Goal: Information Seeking & Learning: Check status

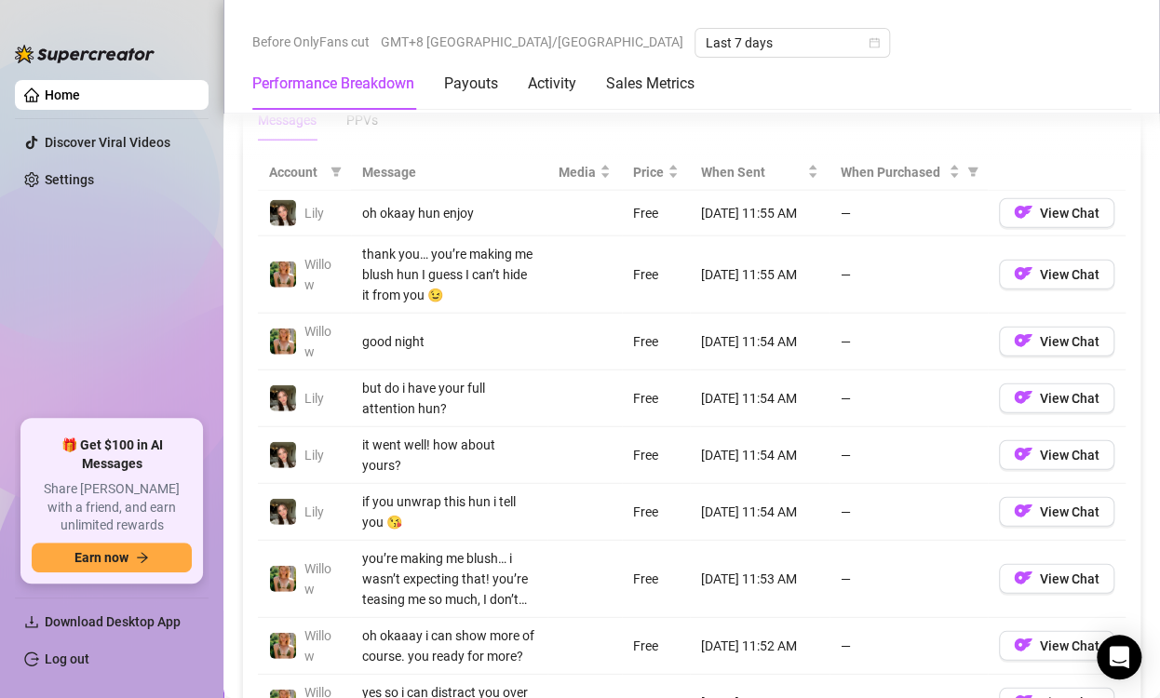
scroll to position [1489, 0]
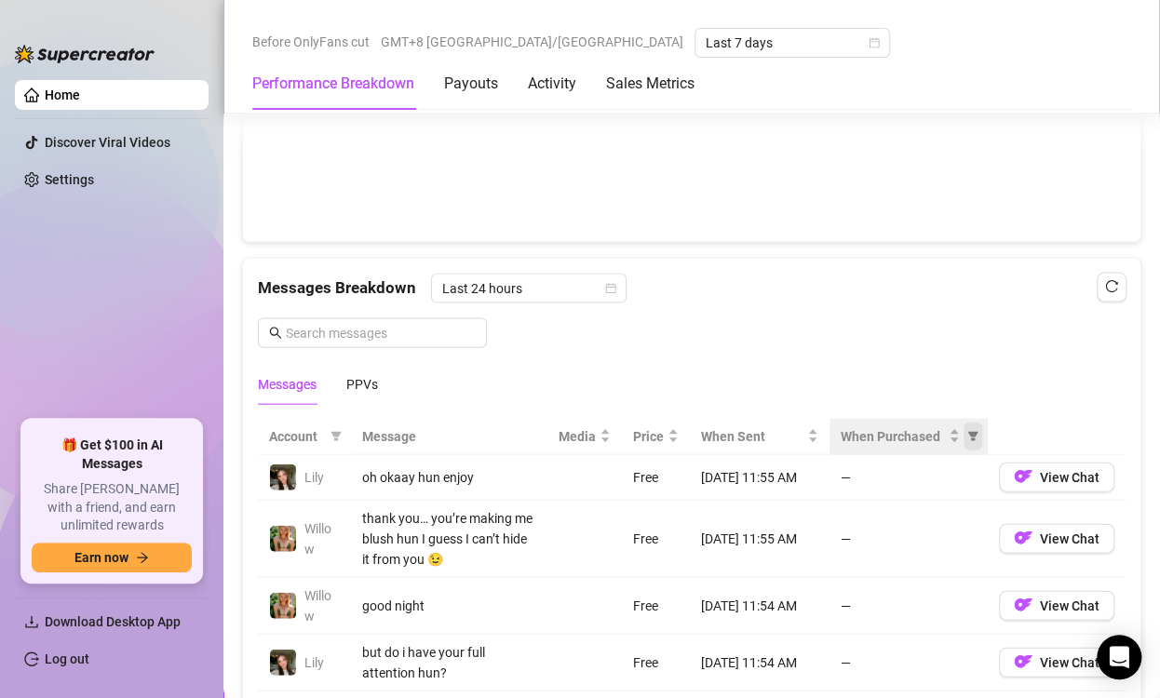
click at [968, 432] on icon "filter" at bounding box center [973, 436] width 10 height 9
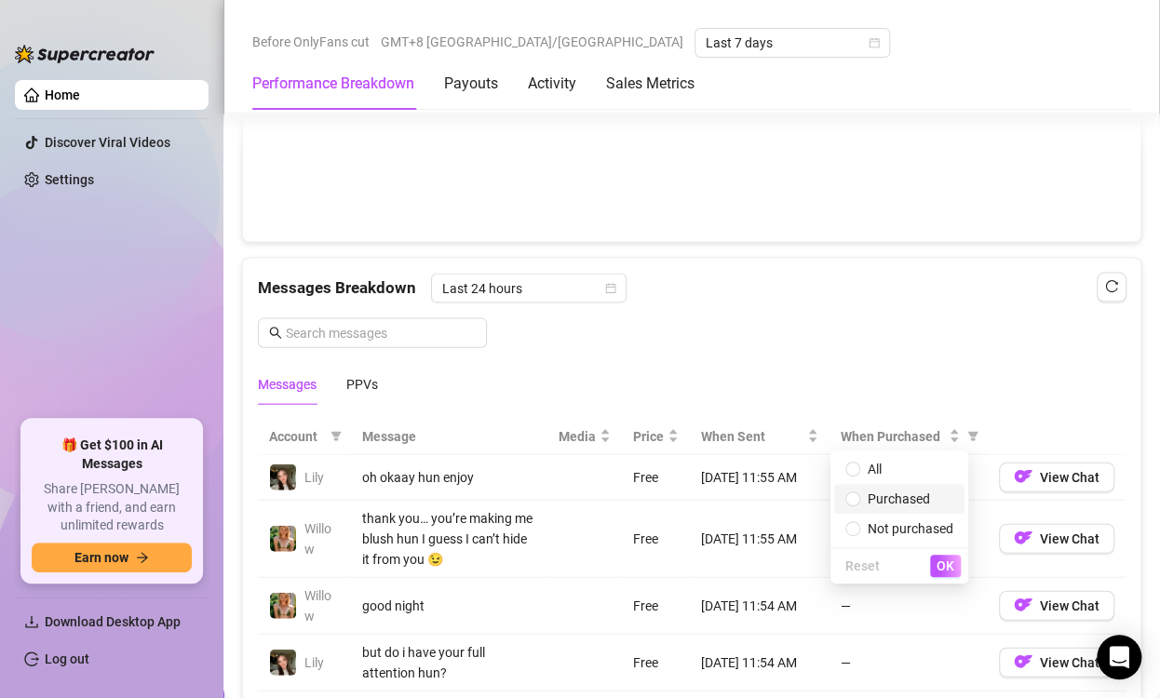
click at [914, 498] on span "Purchased" at bounding box center [899, 498] width 62 height 15
radio input "true"
click at [357, 376] on div "PPVs" at bounding box center [362, 384] width 32 height 20
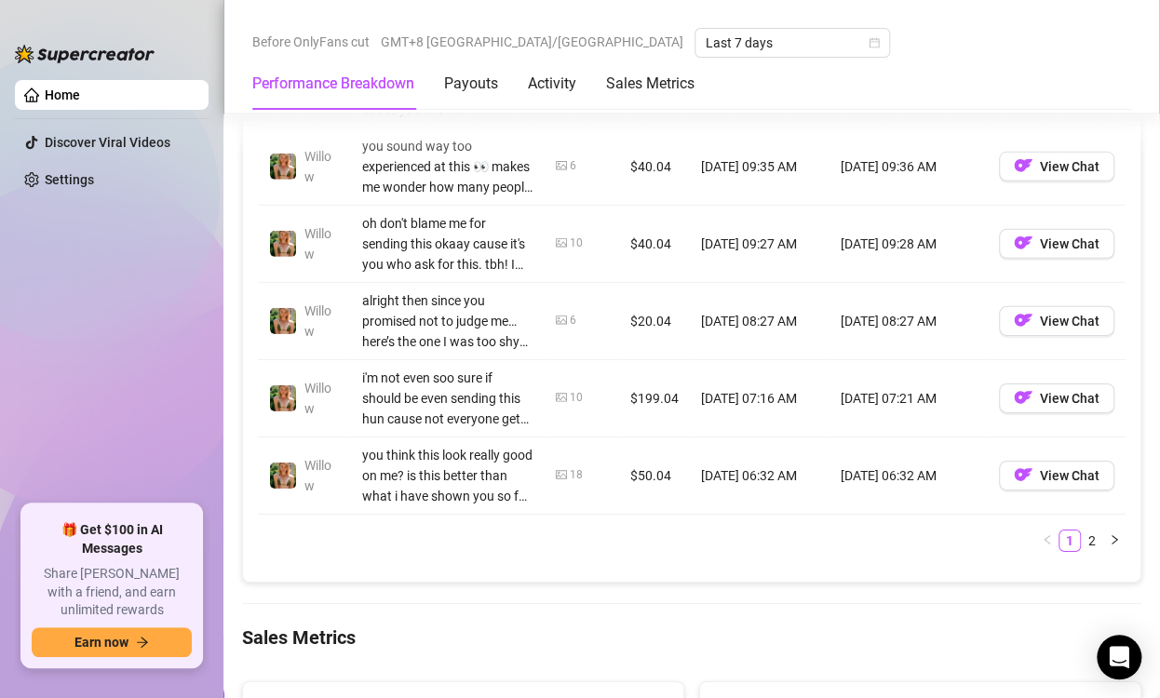
scroll to position [2234, 0]
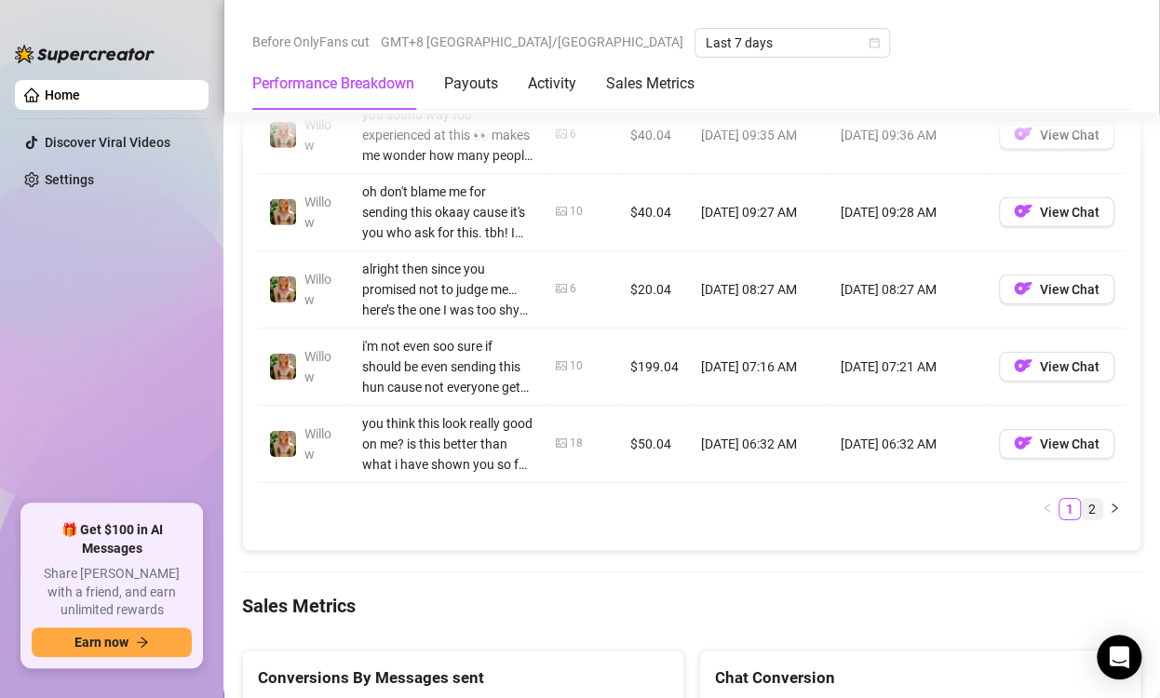
click at [1082, 503] on link "2" at bounding box center [1092, 509] width 20 height 20
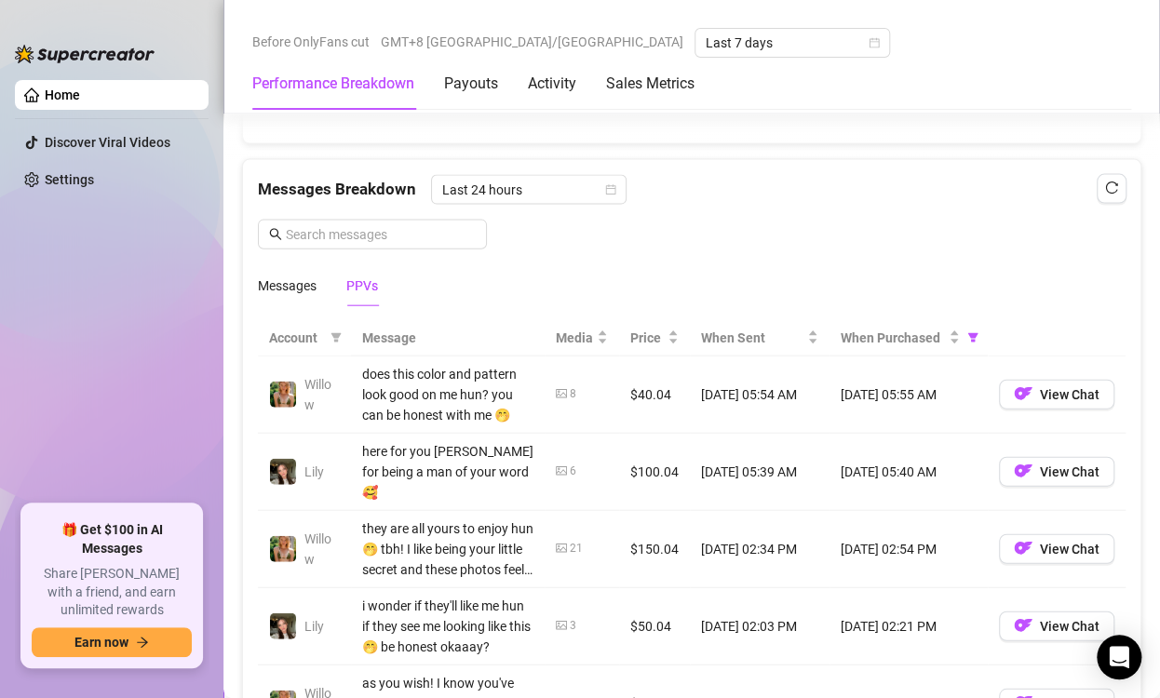
scroll to position [1582, 0]
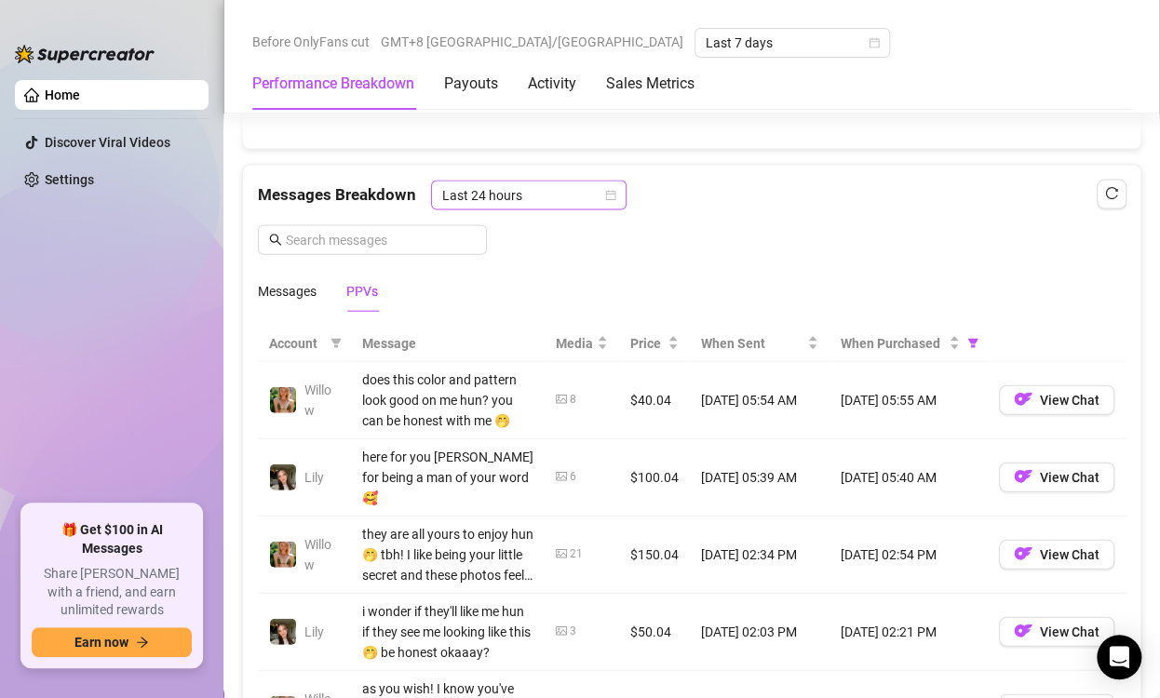
click at [608, 190] on icon "calendar" at bounding box center [611, 195] width 10 height 10
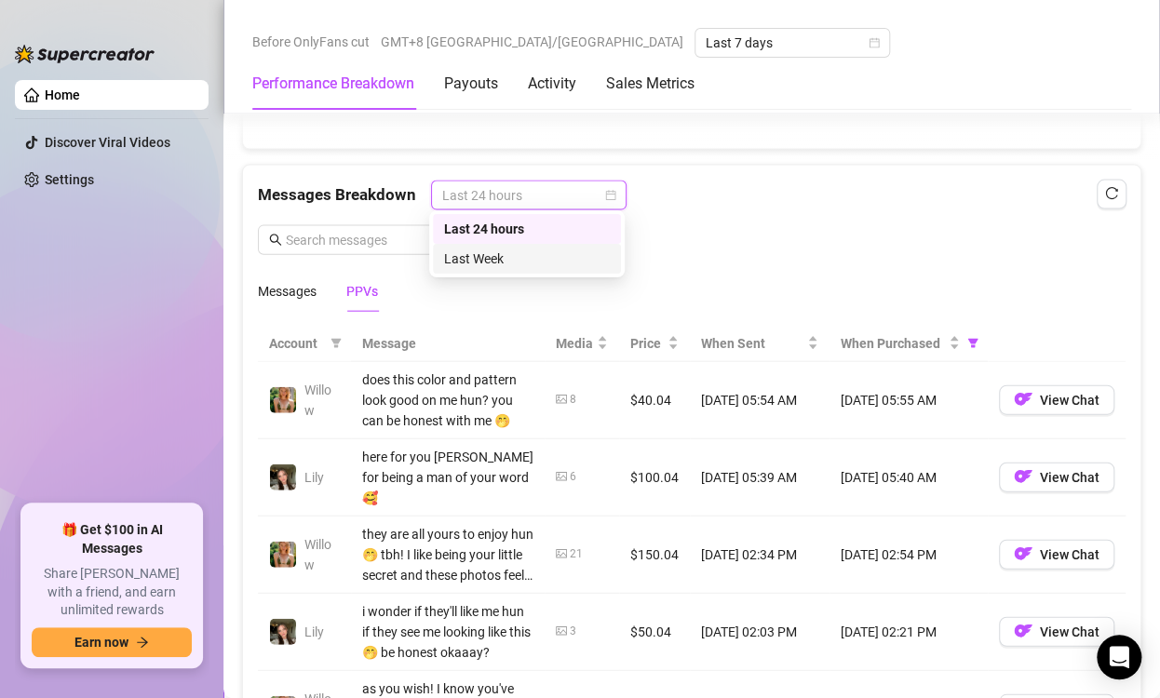
click at [531, 259] on div "Last Week" at bounding box center [527, 259] width 166 height 20
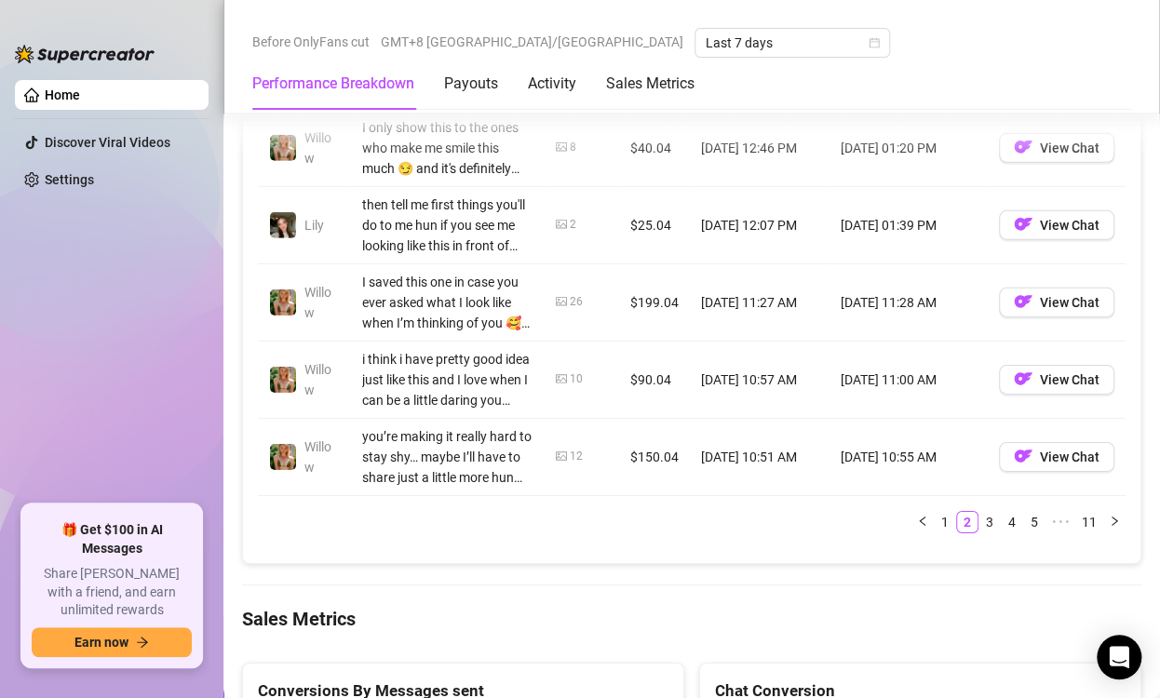
scroll to position [2327, 0]
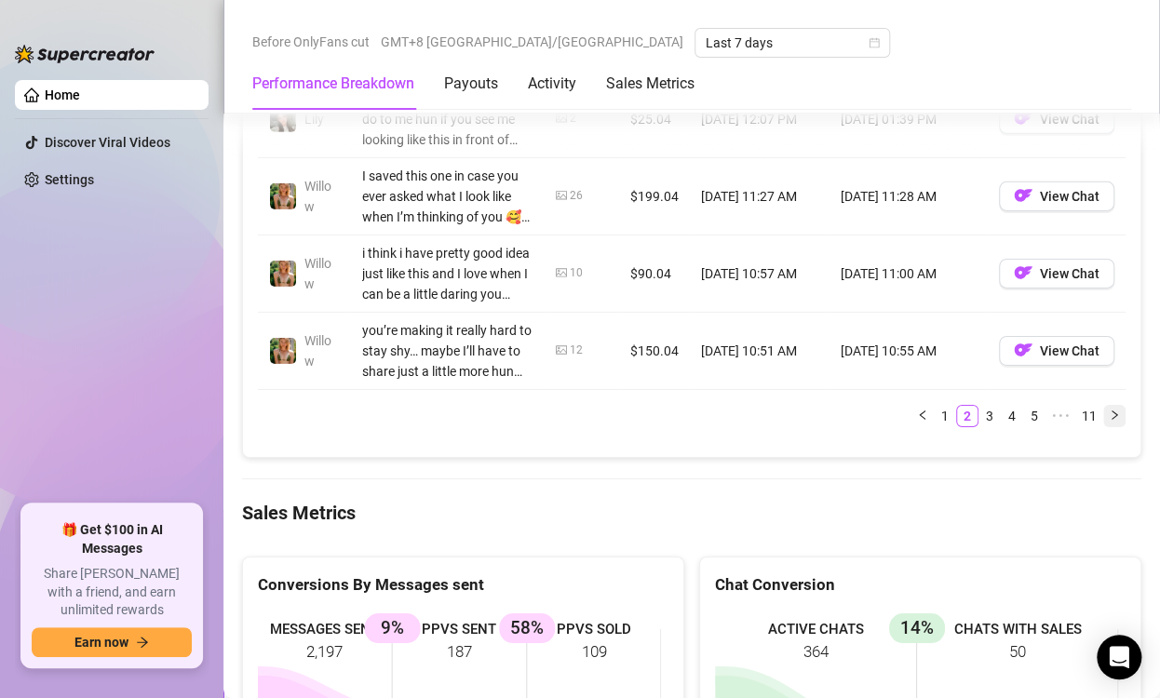
click at [1109, 410] on icon "right" at bounding box center [1114, 415] width 11 height 11
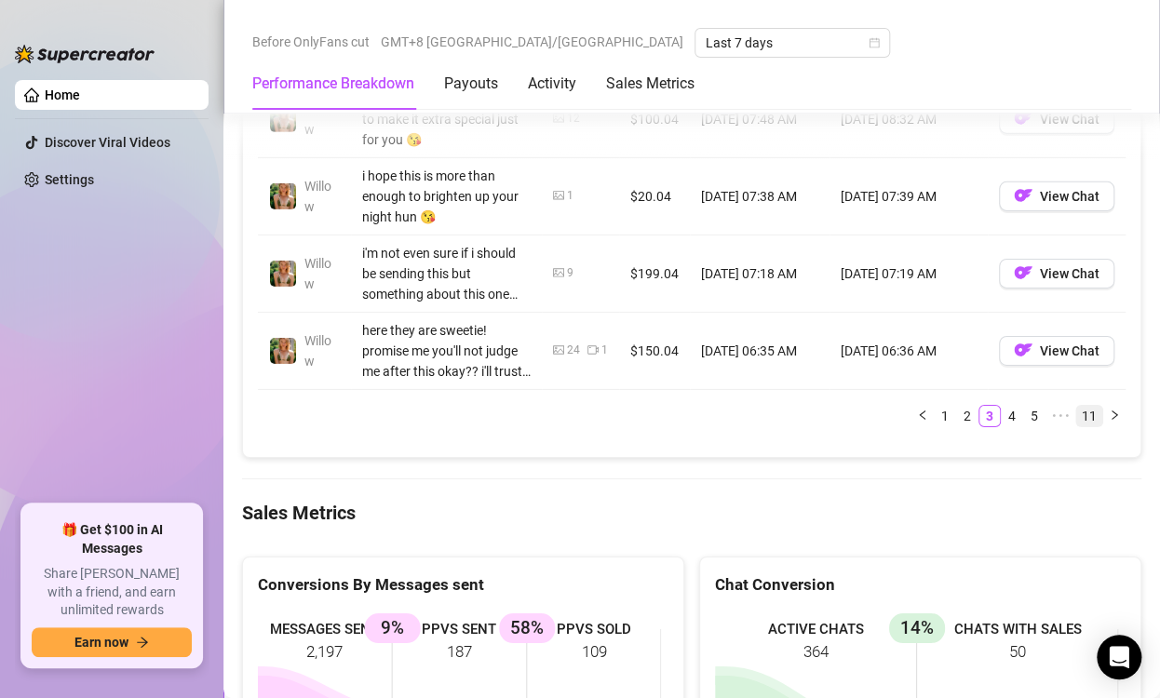
click at [1083, 410] on link "11" at bounding box center [1089, 416] width 26 height 20
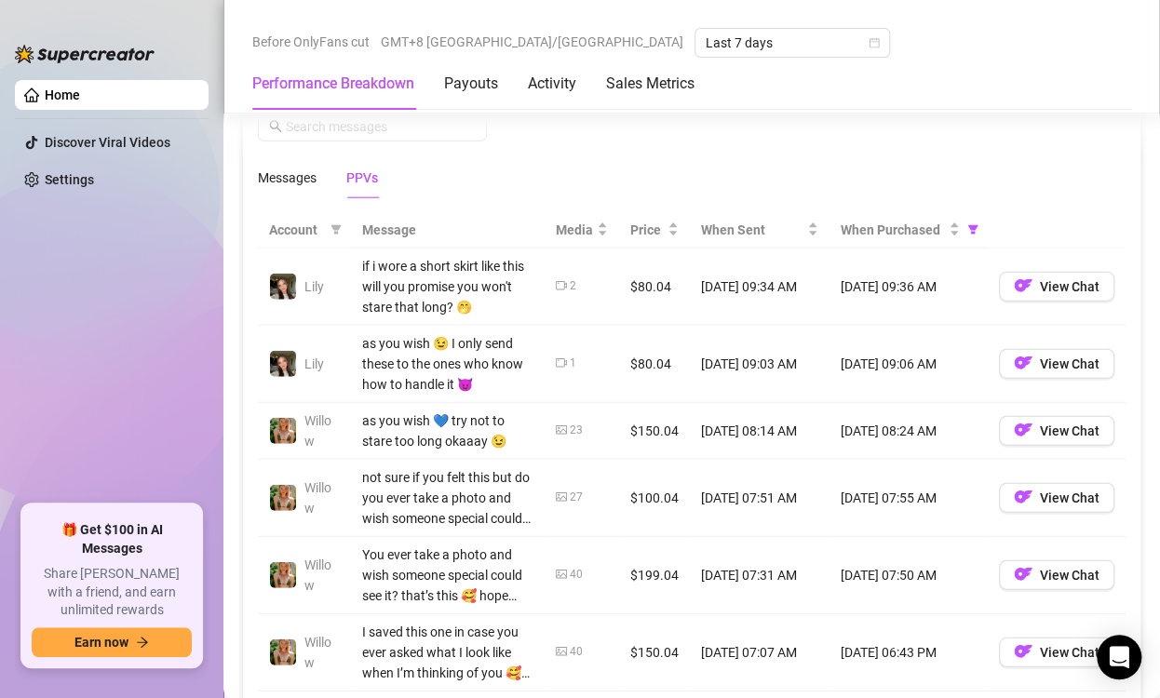
scroll to position [1882, 0]
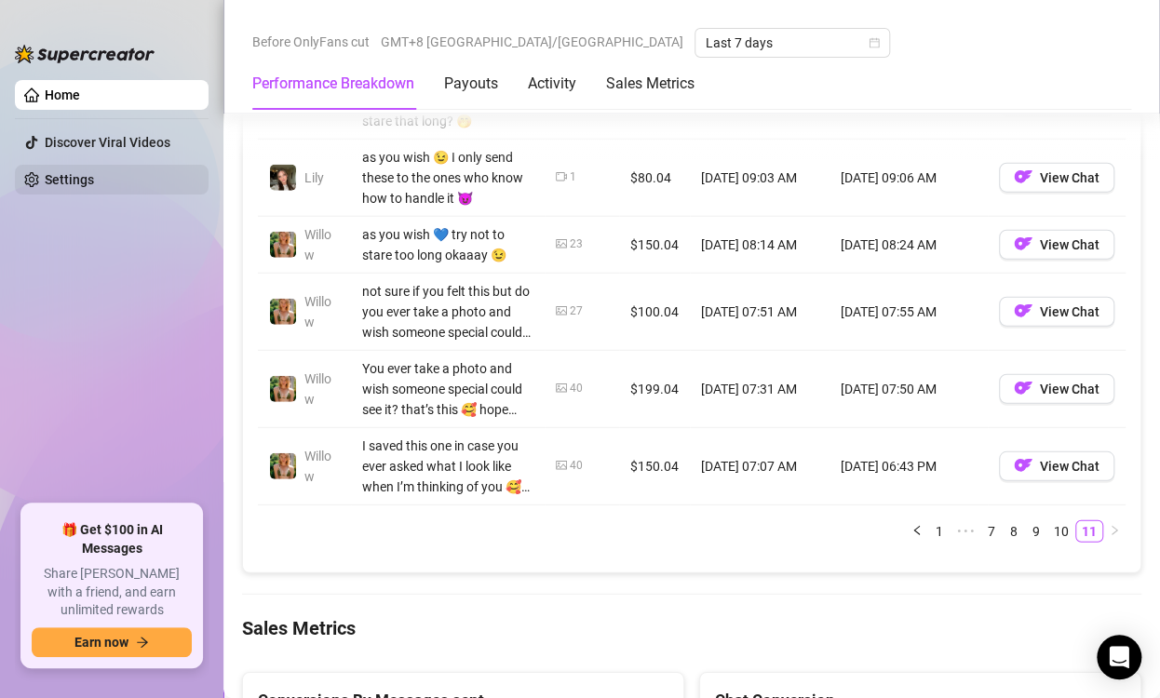
click at [56, 182] on link "Settings" at bounding box center [69, 179] width 49 height 15
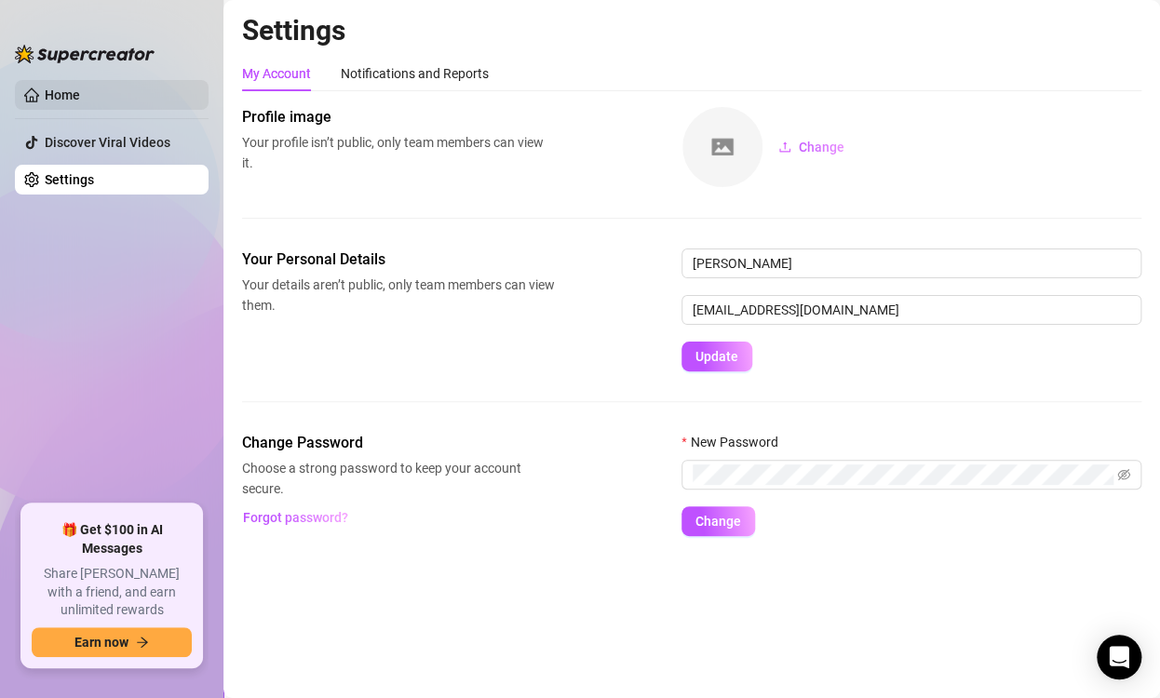
click at [80, 100] on link "Home" at bounding box center [62, 94] width 35 height 15
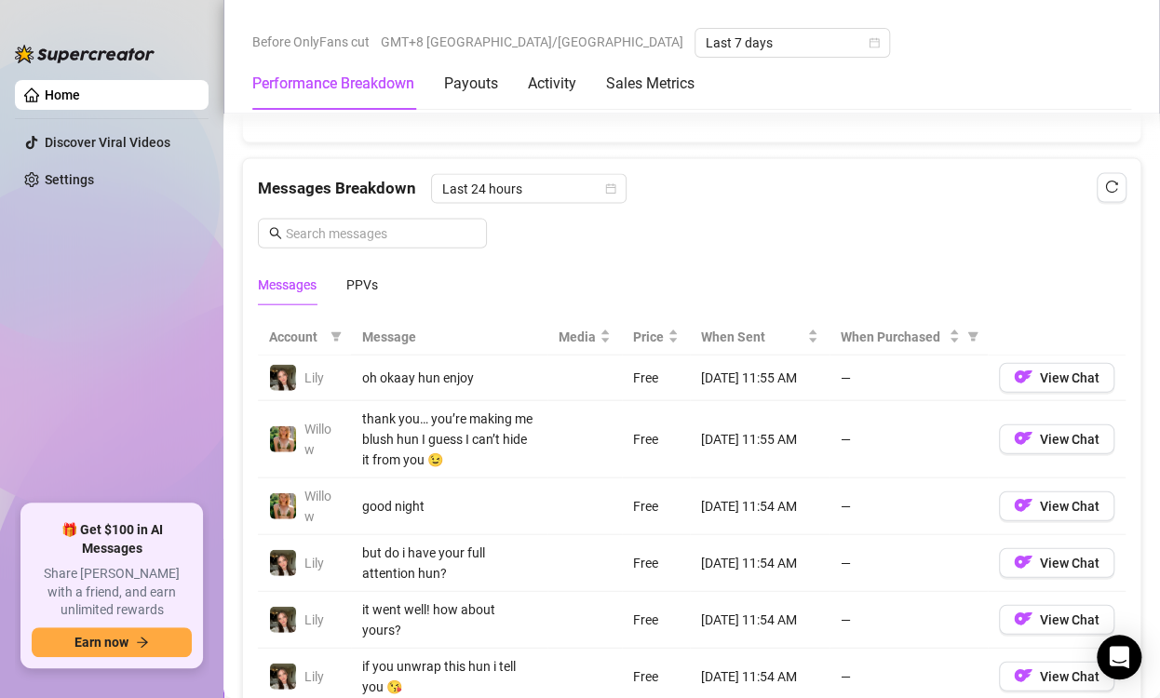
scroll to position [1396, 0]
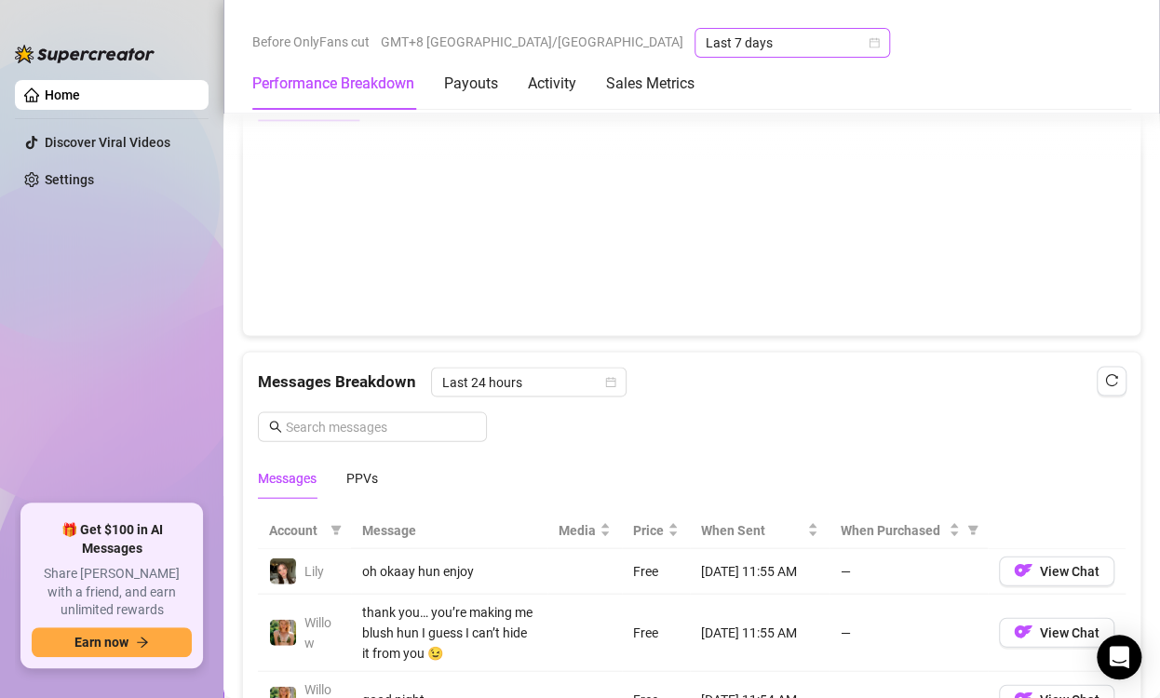
click at [869, 47] on icon "calendar" at bounding box center [874, 43] width 10 height 10
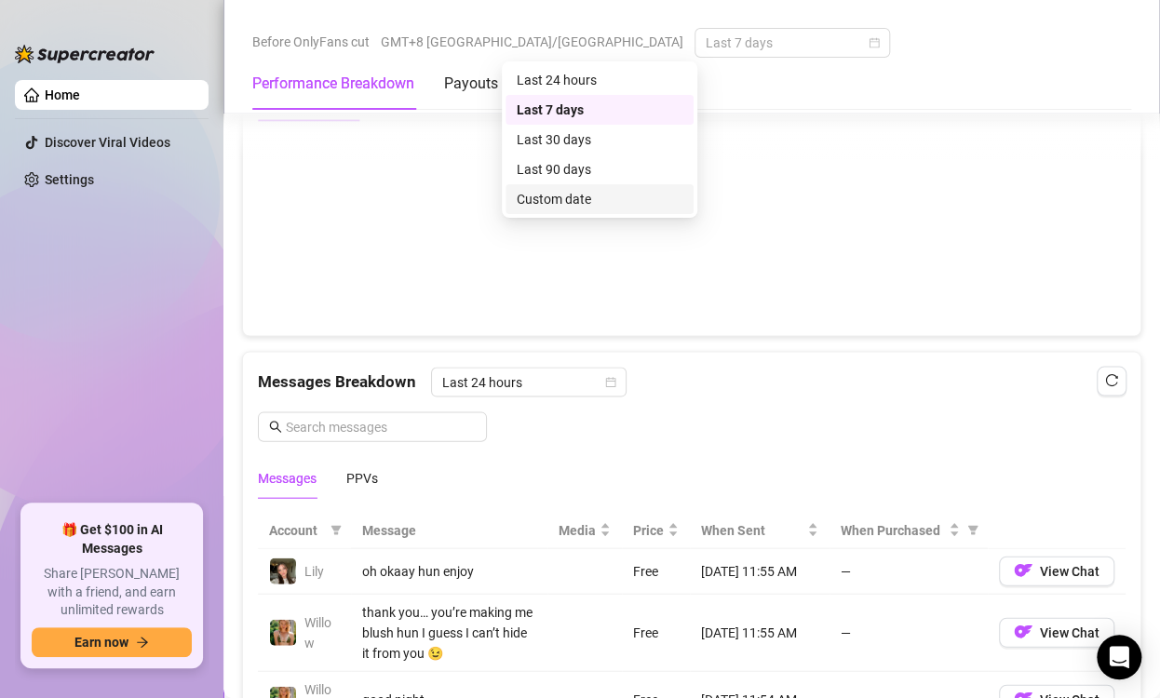
click at [610, 193] on div "Custom date" at bounding box center [600, 199] width 166 height 20
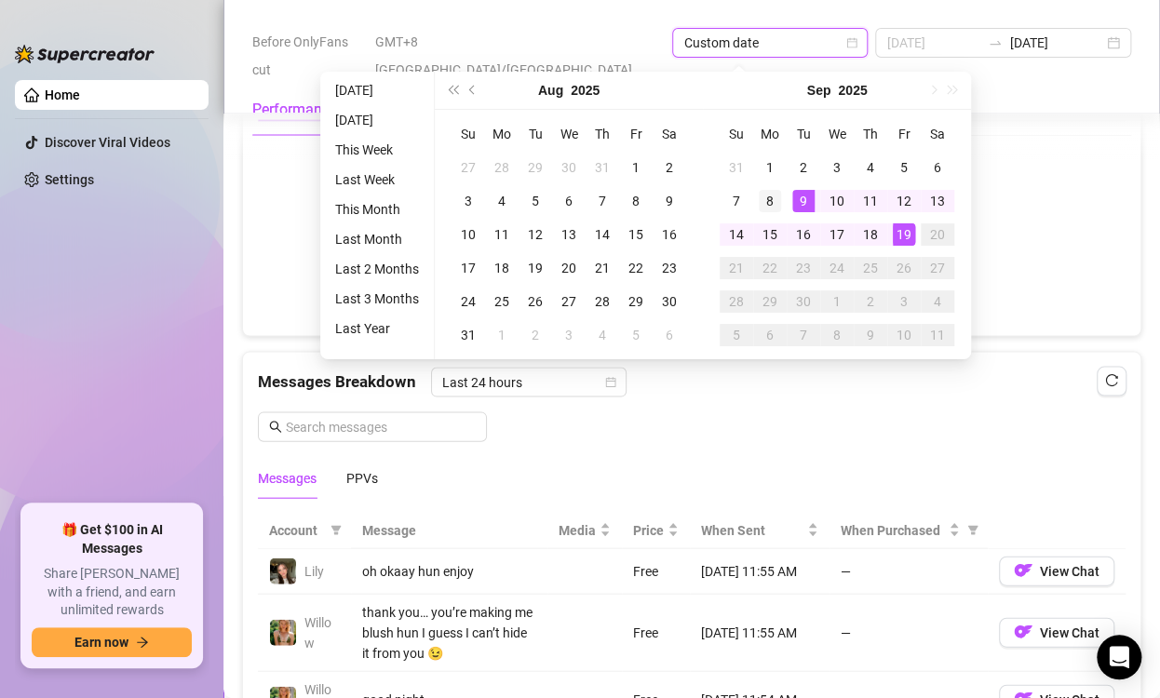
type input "[DATE]"
click at [771, 198] on div "8" at bounding box center [770, 201] width 22 height 22
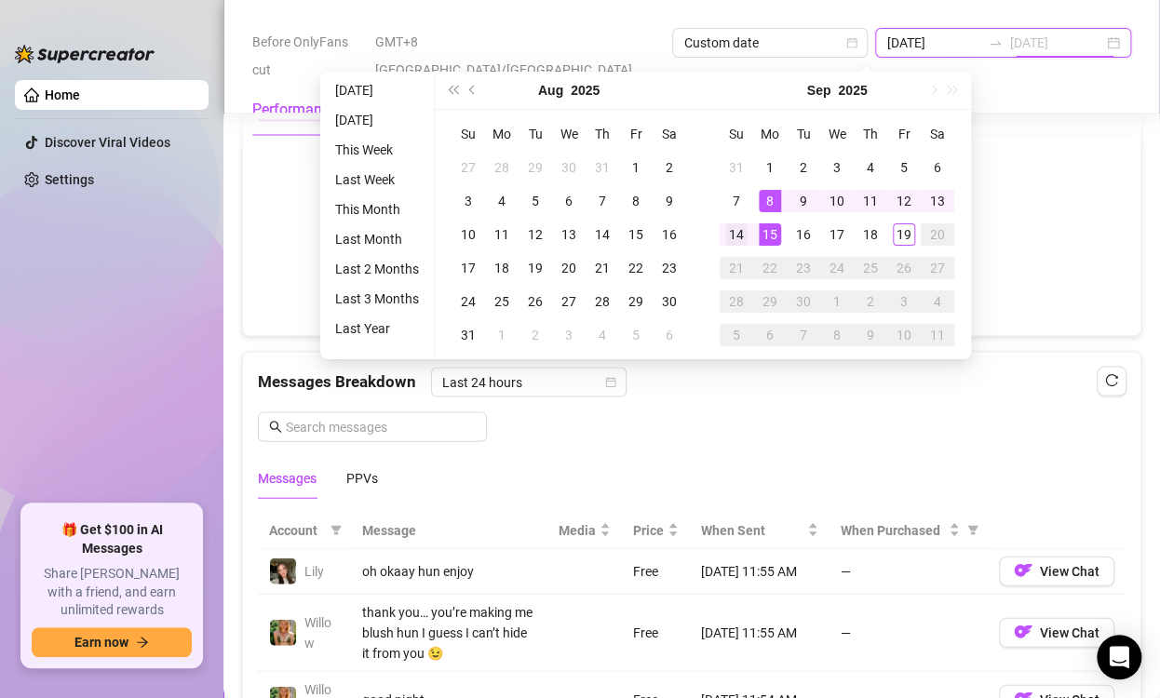
type input "[DATE]"
click at [746, 233] on div "14" at bounding box center [736, 234] width 22 height 22
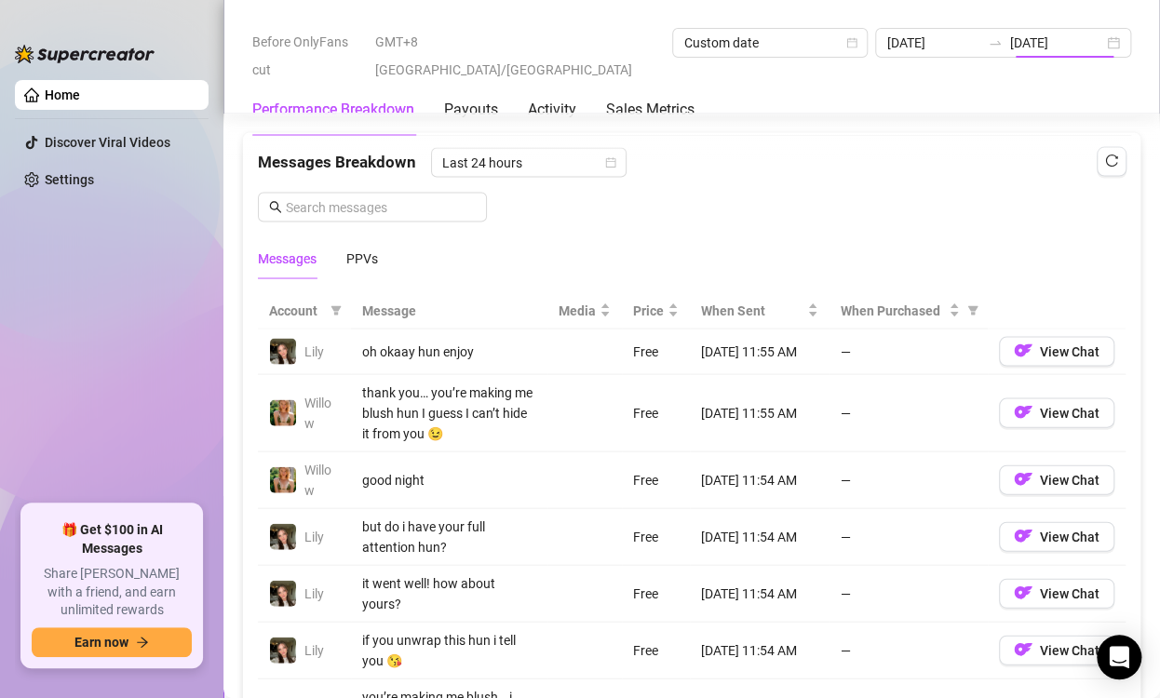
type input "[DATE]"
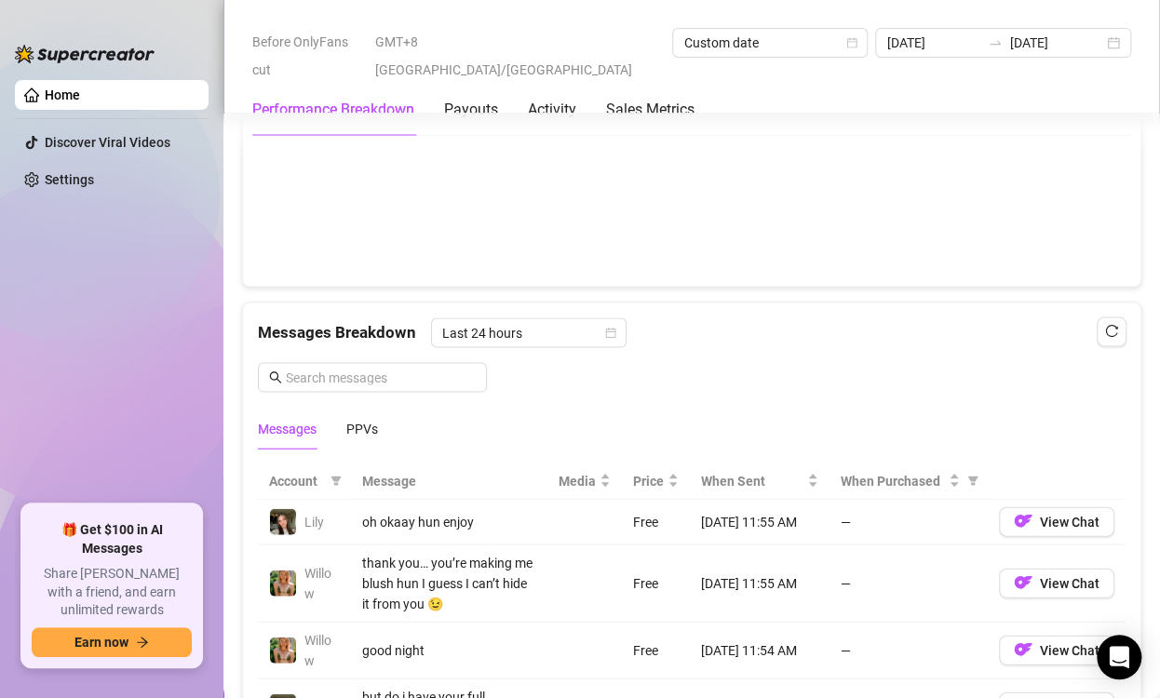
scroll to position [1462, 0]
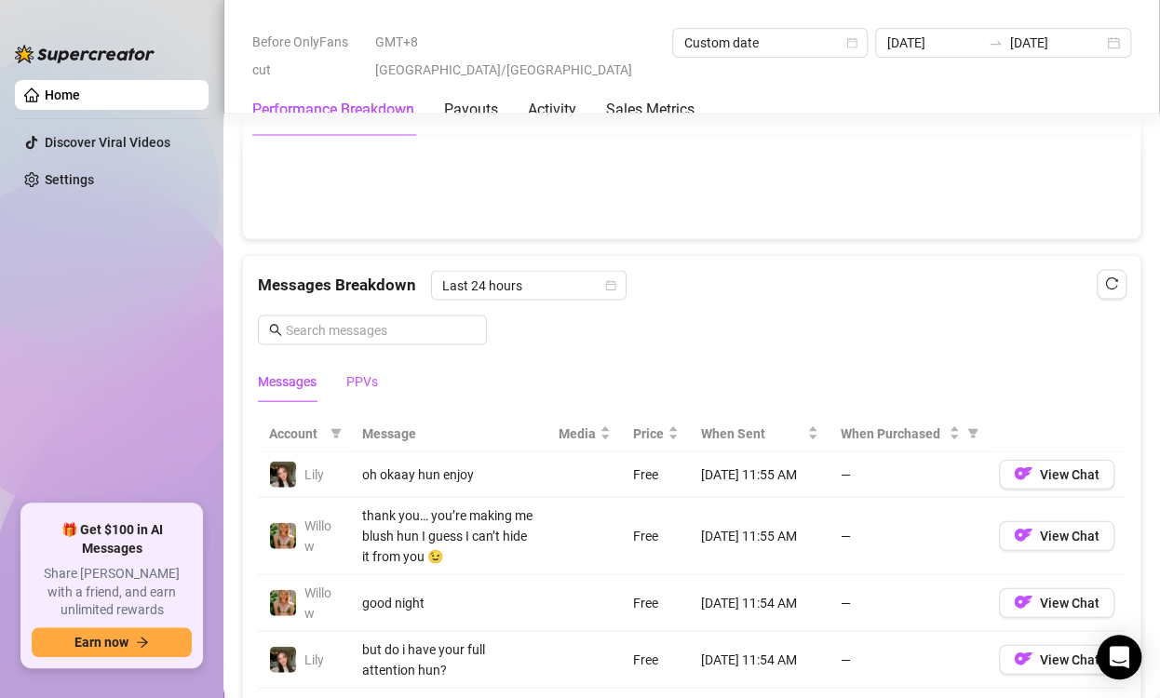
drag, startPoint x: 368, startPoint y: 411, endPoint x: 410, endPoint y: 390, distance: 47.0
click at [369, 392] on div "PPVs" at bounding box center [362, 381] width 32 height 20
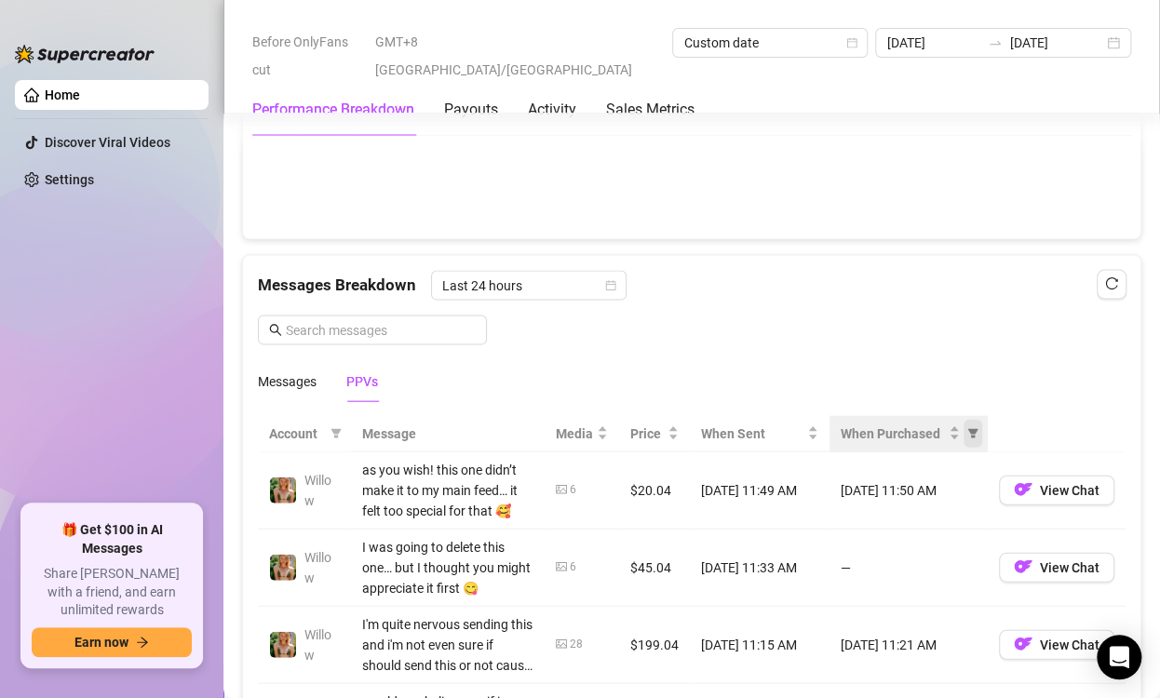
click at [967, 439] on icon "filter" at bounding box center [972, 433] width 11 height 11
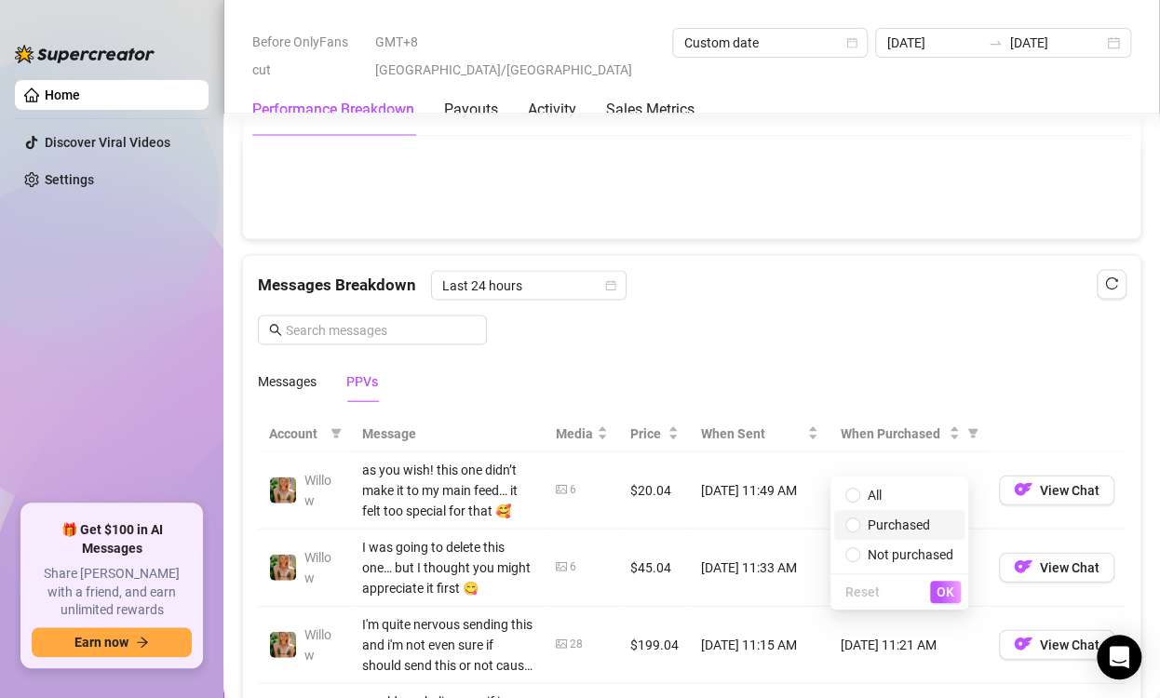
click at [910, 518] on span "Purchased" at bounding box center [899, 525] width 62 height 15
radio input "true"
click at [615, 301] on div "Last 24 hours" at bounding box center [528, 286] width 195 height 30
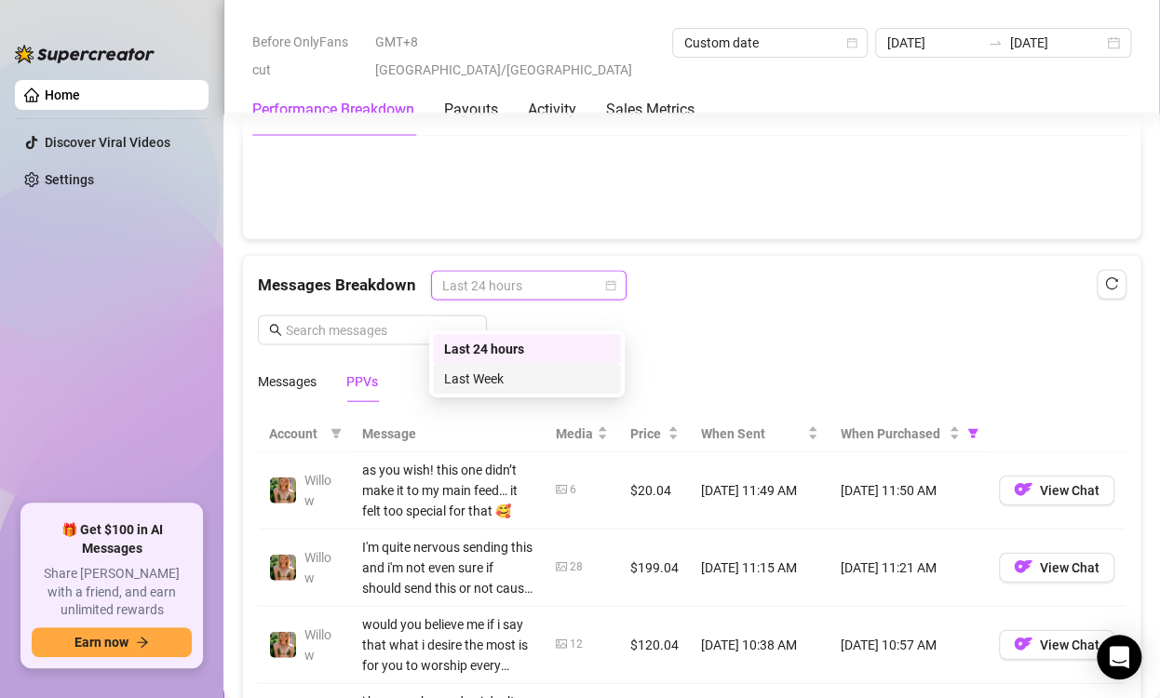
click at [454, 378] on div "Last Week" at bounding box center [527, 379] width 166 height 20
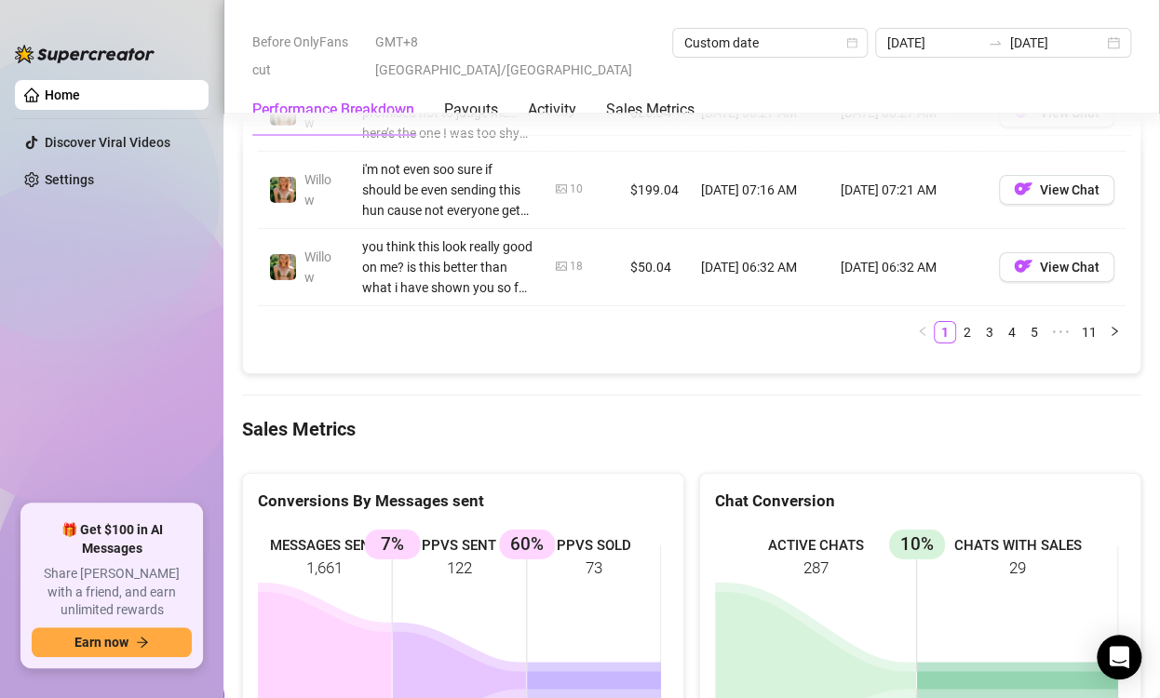
scroll to position [2393, 0]
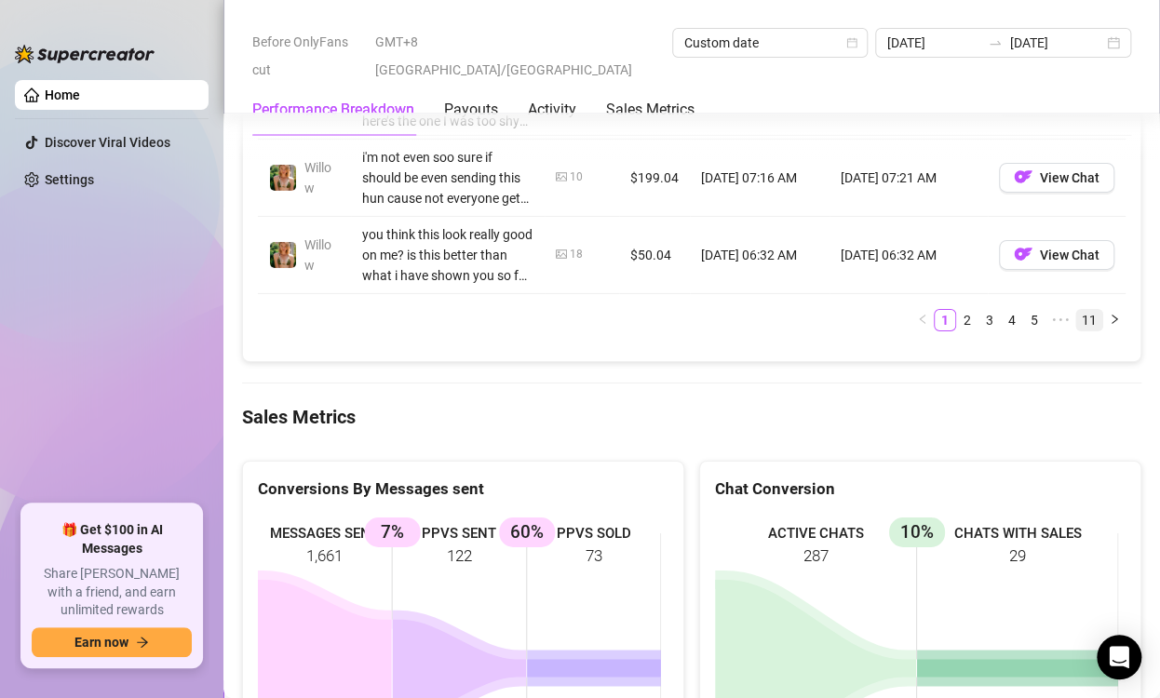
click at [1076, 330] on link "11" at bounding box center [1089, 320] width 26 height 20
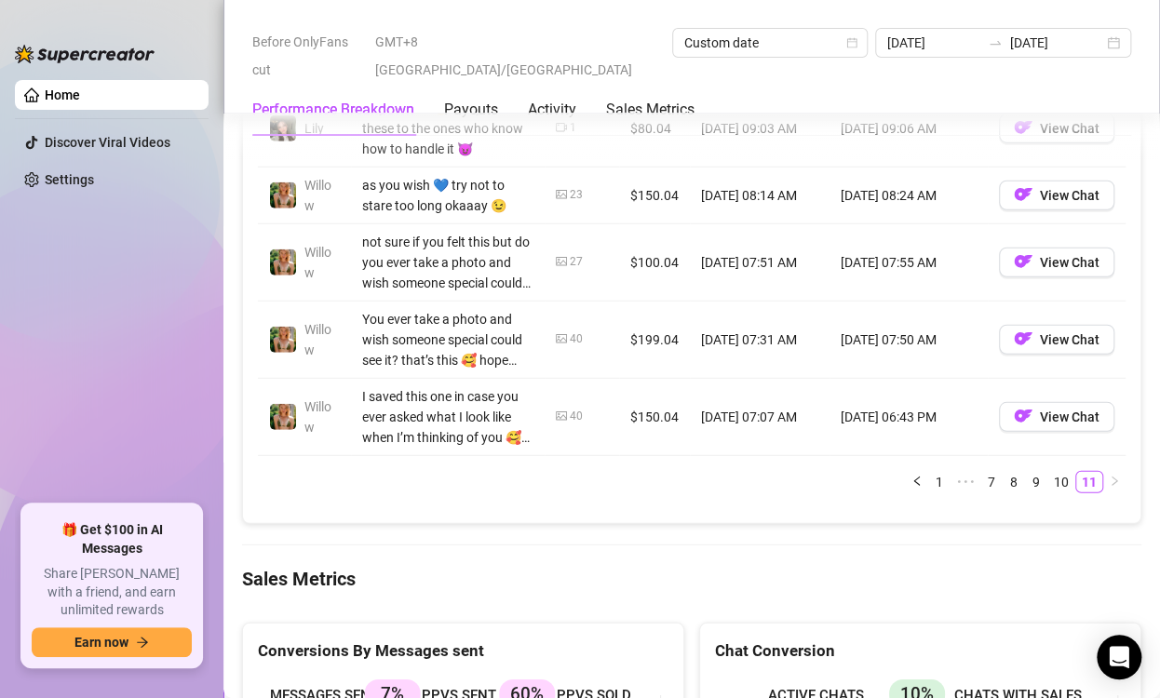
scroll to position [1928, 0]
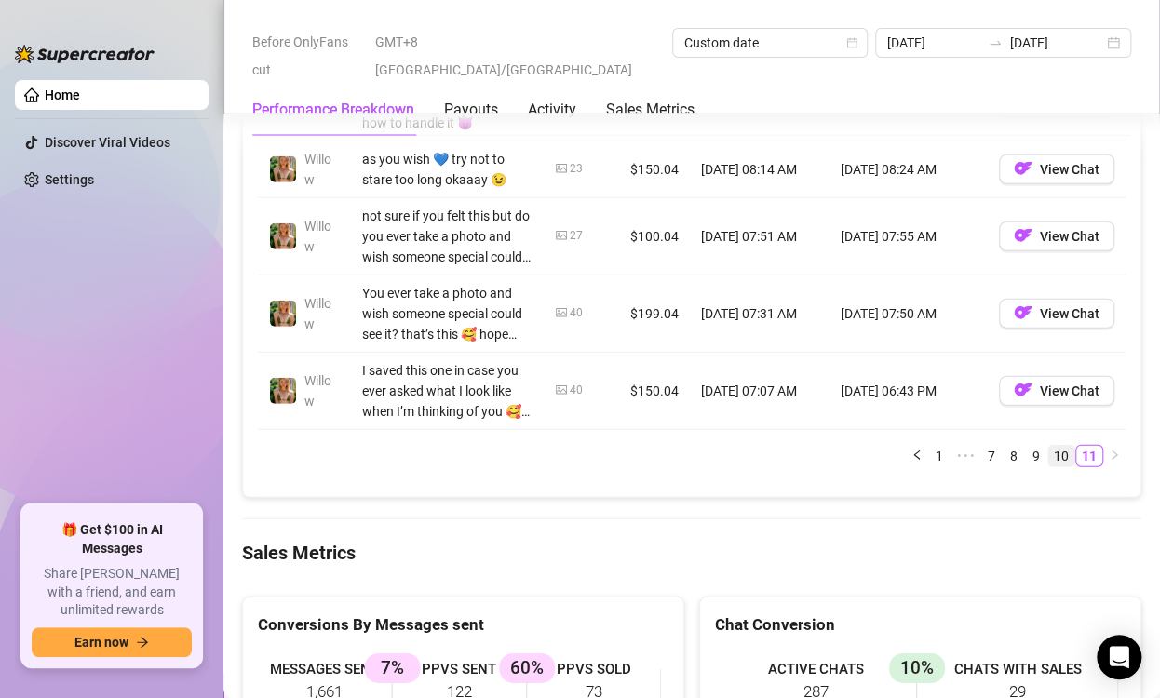
click at [1048, 466] on link "10" at bounding box center [1061, 456] width 26 height 20
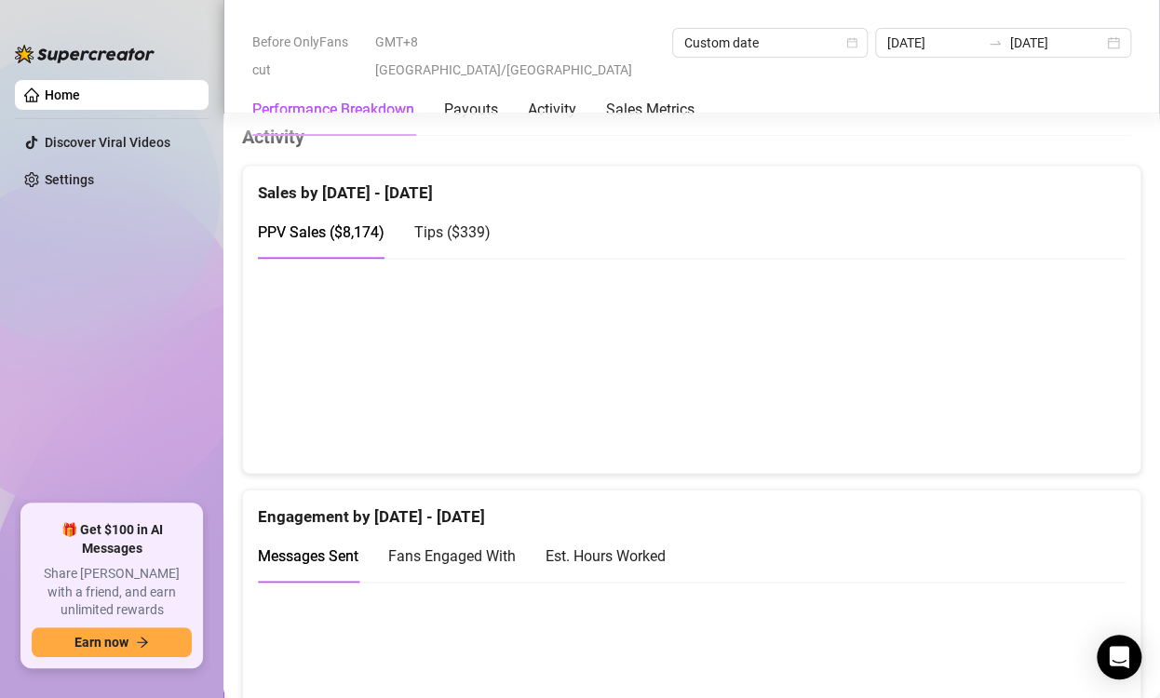
scroll to position [811, 0]
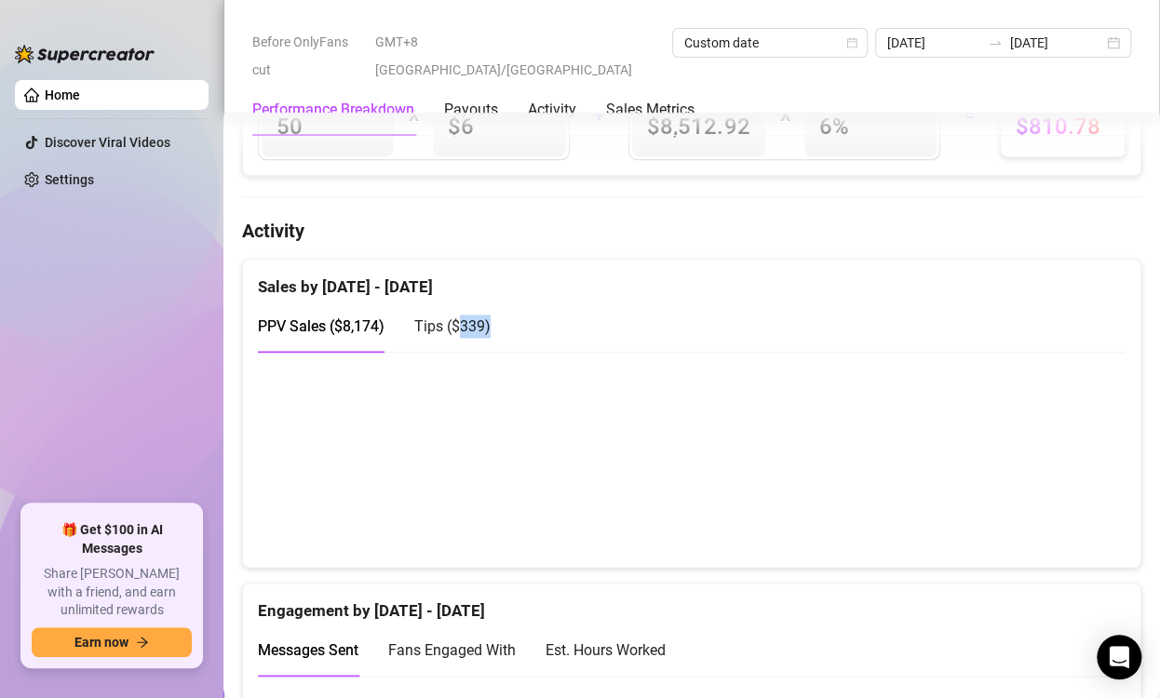
drag, startPoint x: 458, startPoint y: 348, endPoint x: 524, endPoint y: 350, distance: 66.1
click at [524, 350] on div "PPV Sales ( $8,174 ) Tips ( $339 )" at bounding box center [692, 326] width 868 height 53
click at [572, 339] on div "PPV Sales ( $8,174 ) Tips ( $339 )" at bounding box center [692, 326] width 868 height 53
click at [425, 338] on div "Tips ( $339 )" at bounding box center [452, 326] width 76 height 23
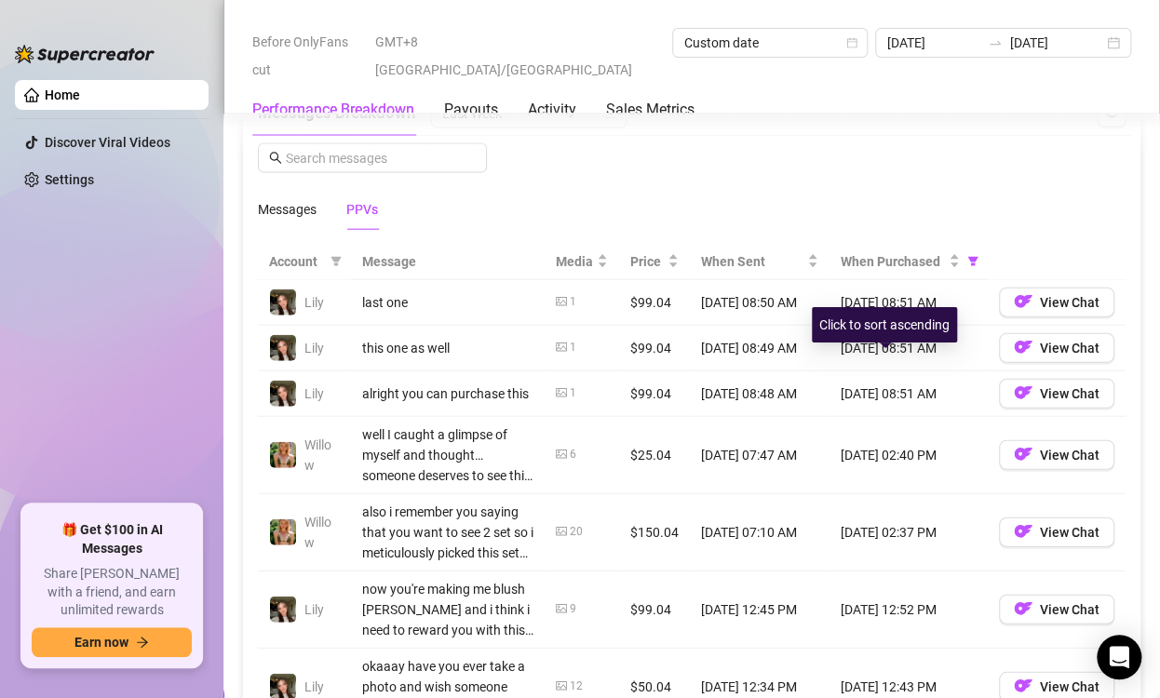
scroll to position [1742, 0]
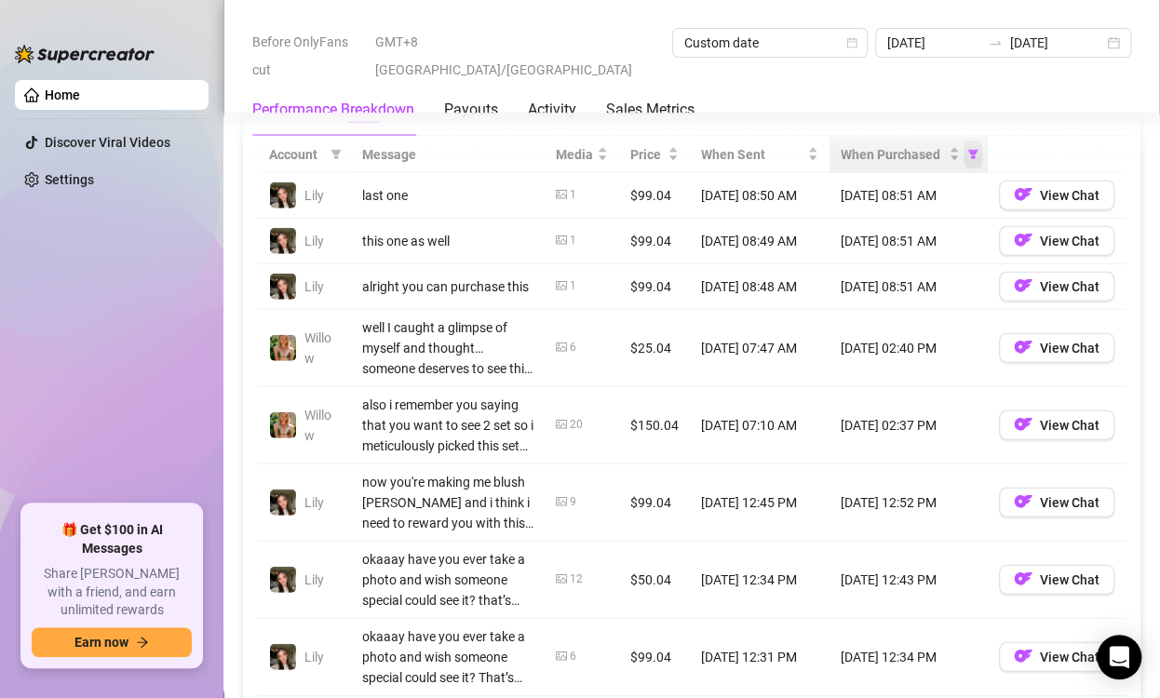
click at [968, 159] on icon "filter" at bounding box center [973, 154] width 10 height 9
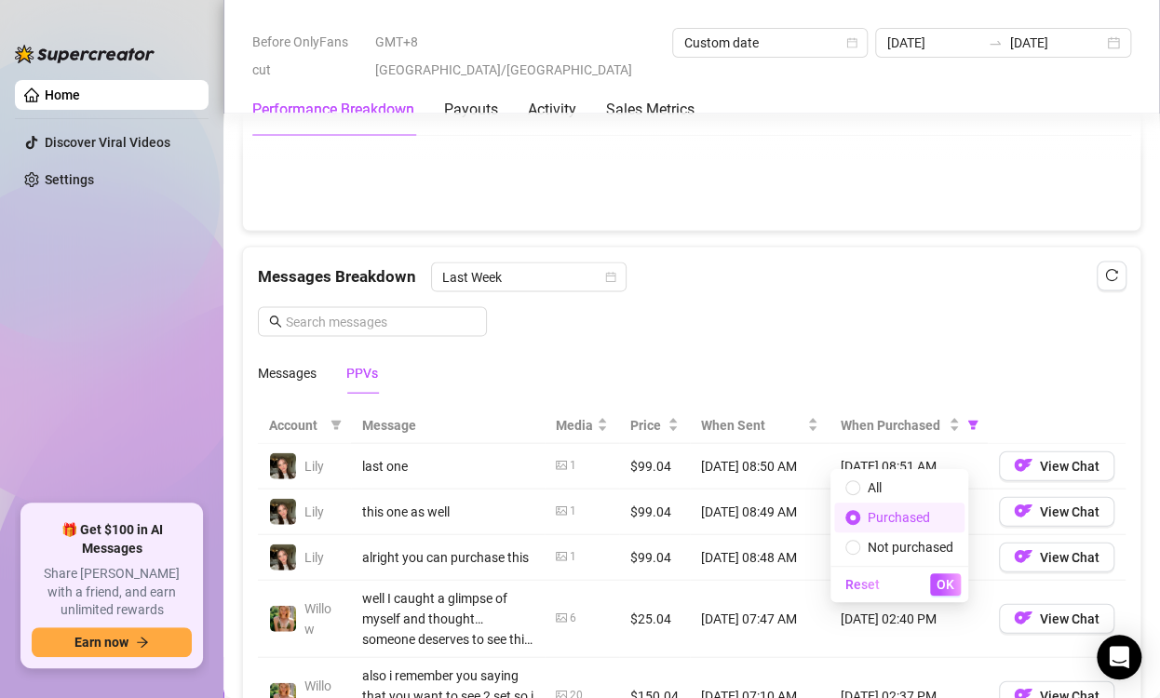
scroll to position [1369, 0]
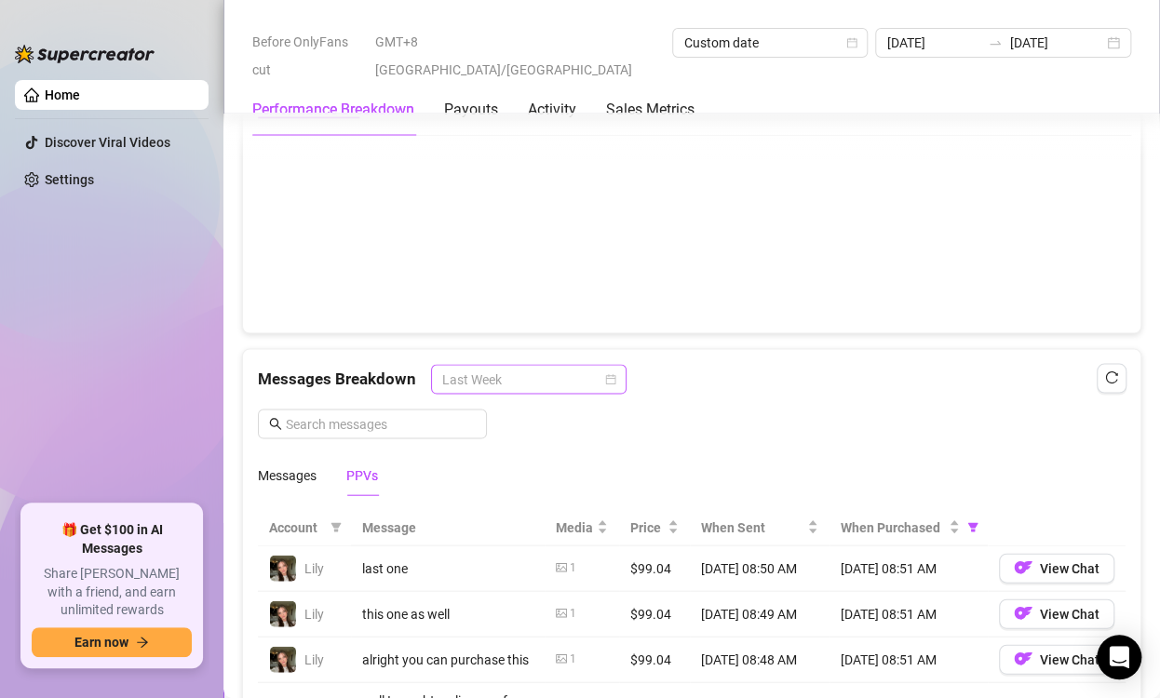
click at [587, 393] on span "Last Week" at bounding box center [528, 379] width 173 height 28
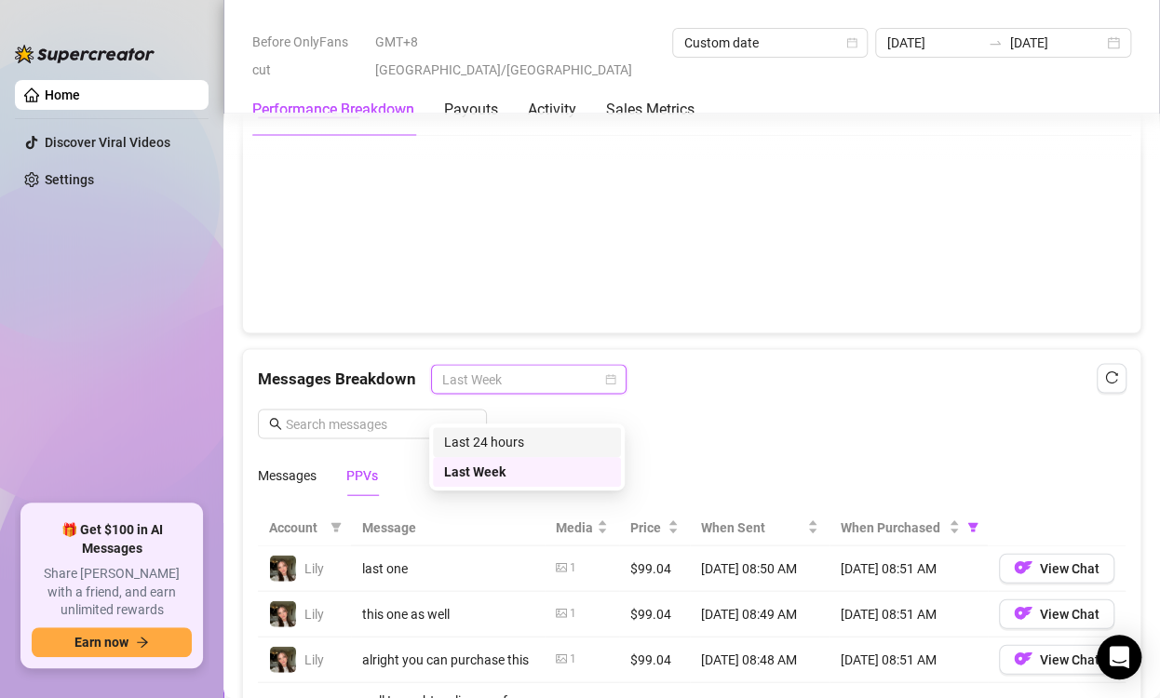
click at [868, 441] on div "Messages Breakdown Last Week Messages PPVs" at bounding box center [692, 429] width 868 height 131
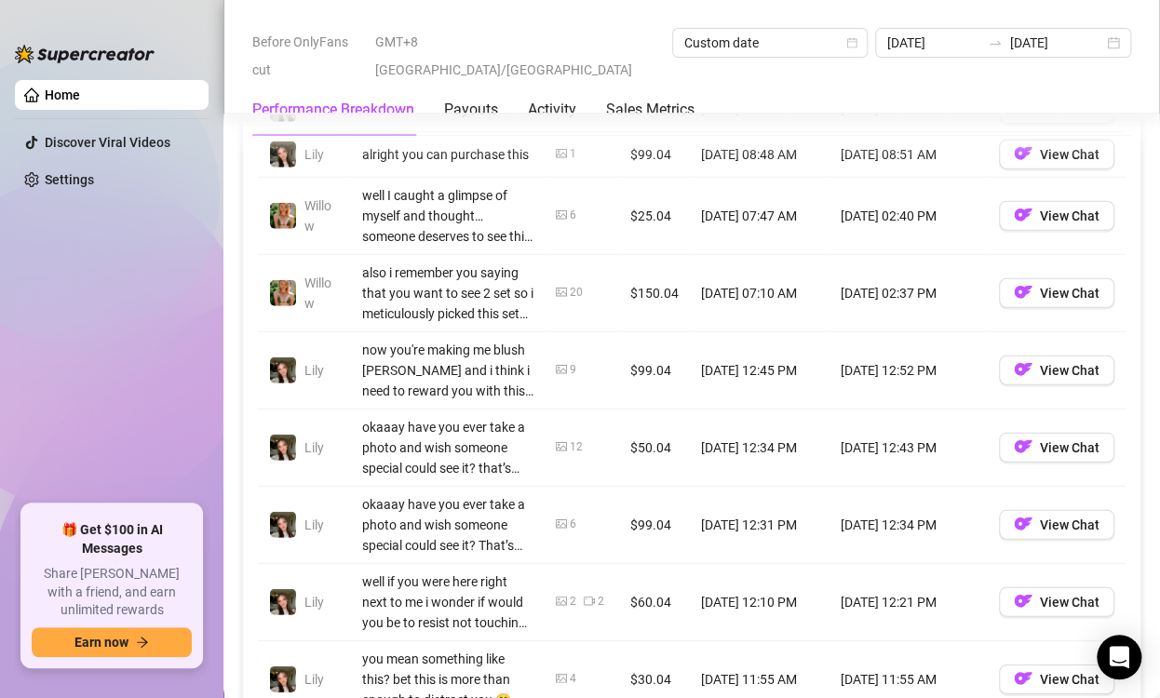
scroll to position [2114, 0]
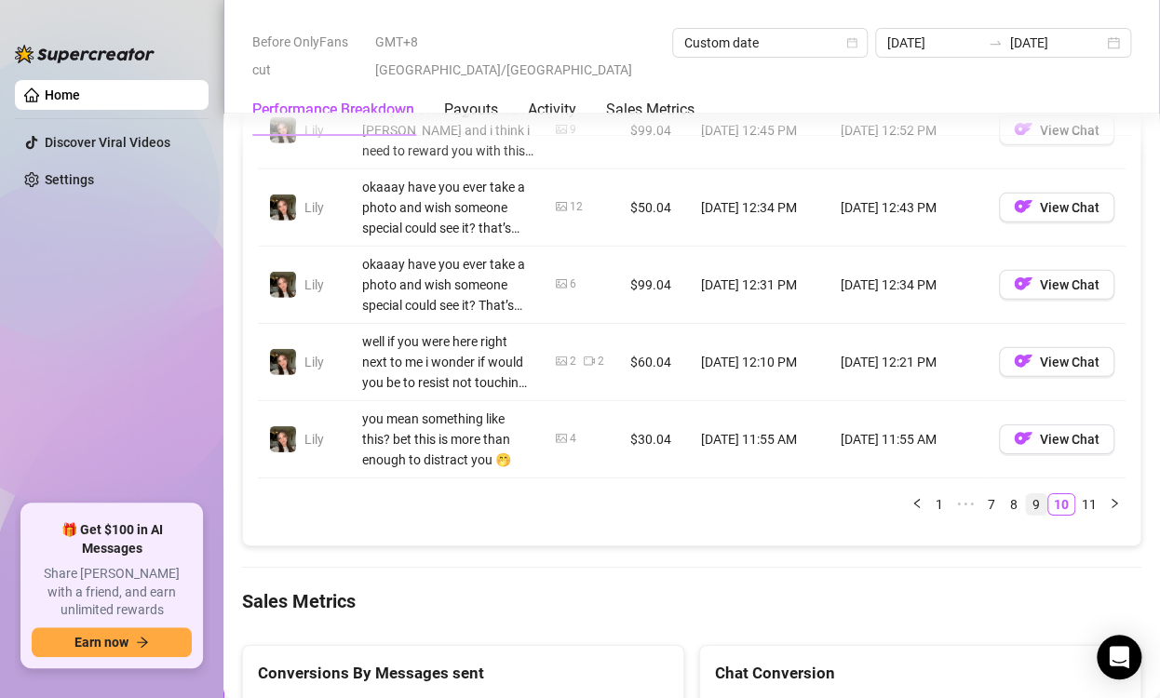
click at [1026, 515] on link "9" at bounding box center [1036, 504] width 20 height 20
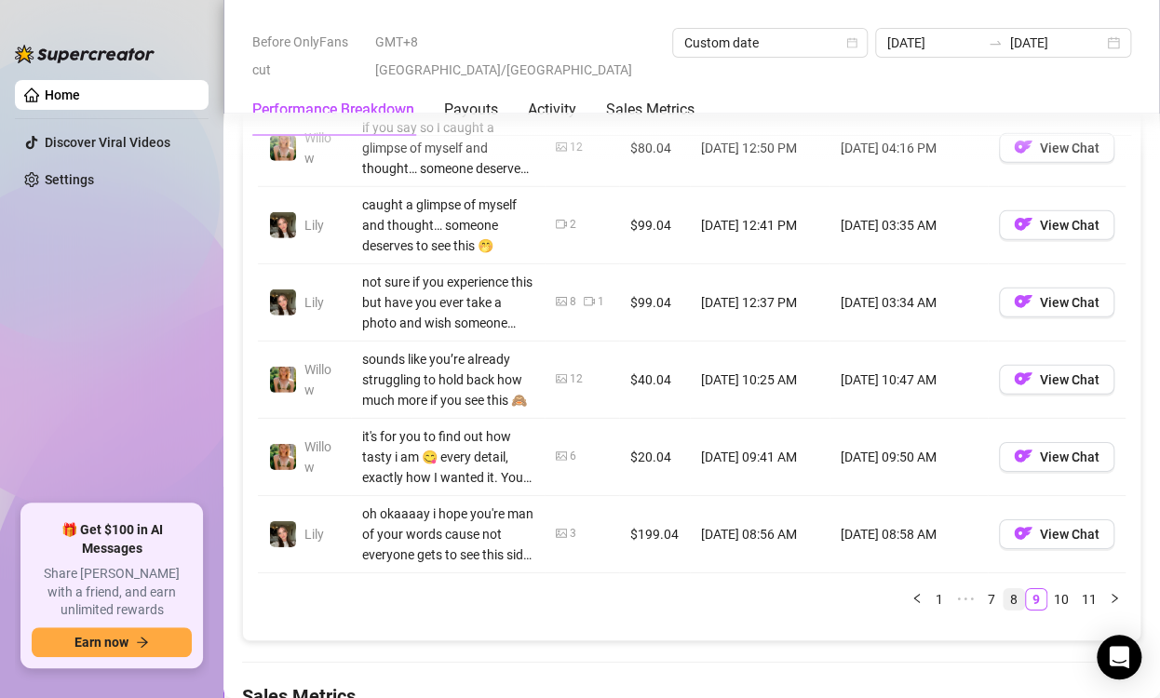
click at [1003, 610] on link "8" at bounding box center [1013, 599] width 20 height 20
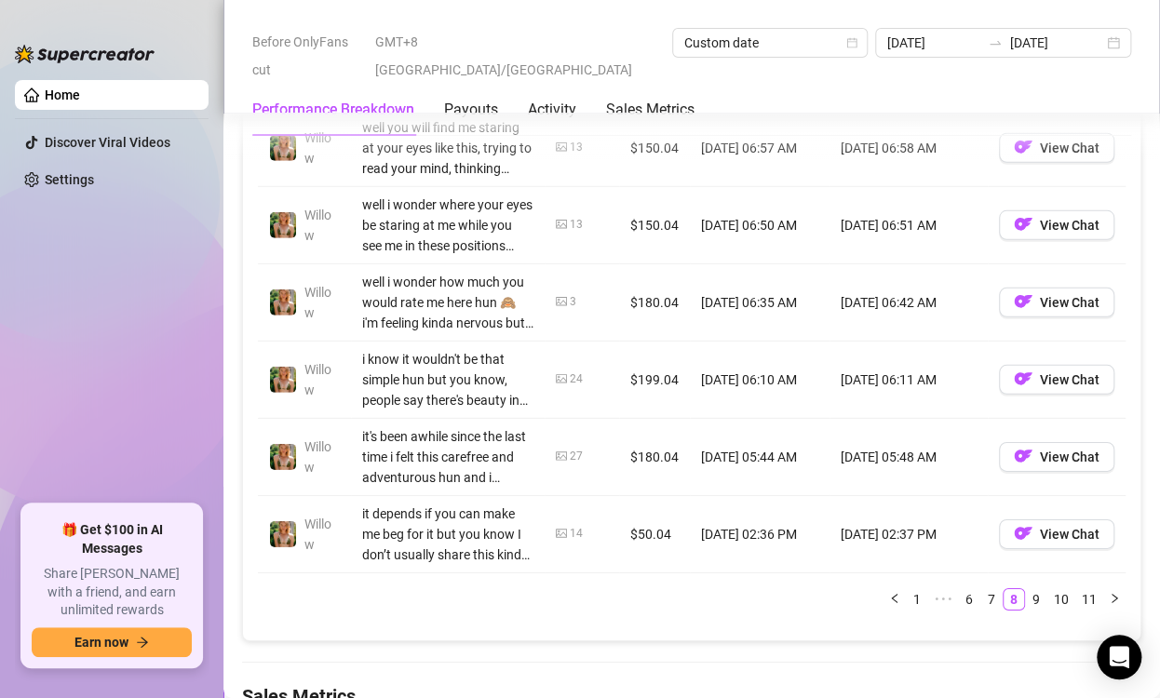
scroll to position [2021, 0]
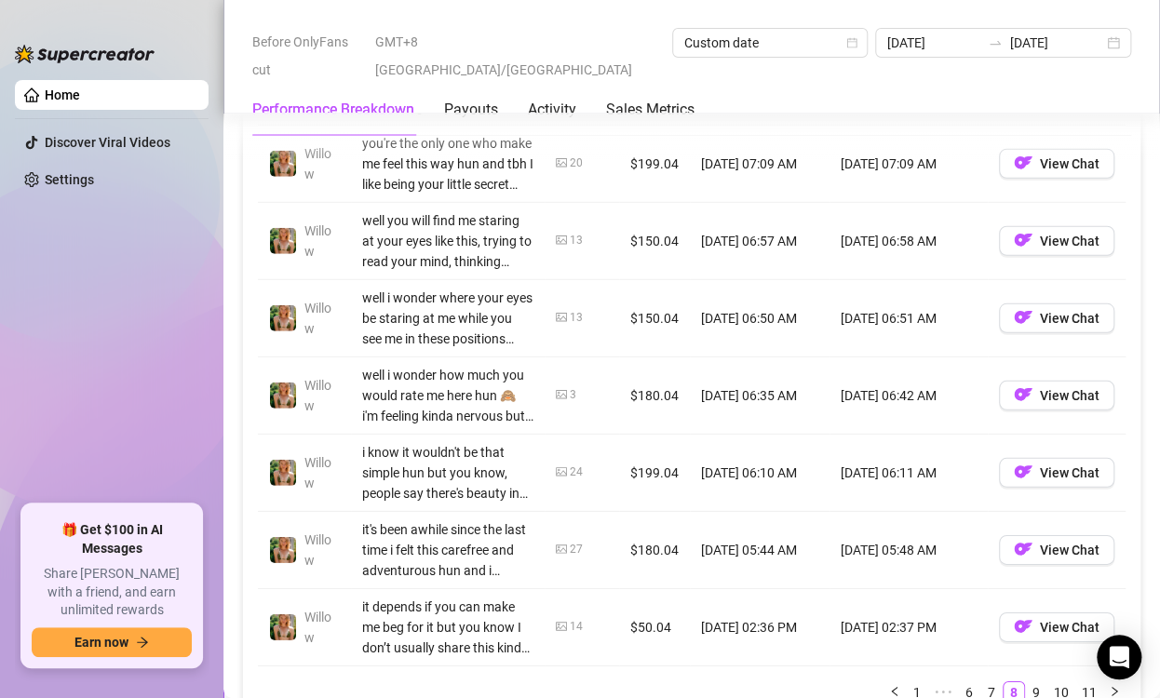
click at [760, 276] on td "[DATE] 06:57 AM" at bounding box center [760, 241] width 140 height 77
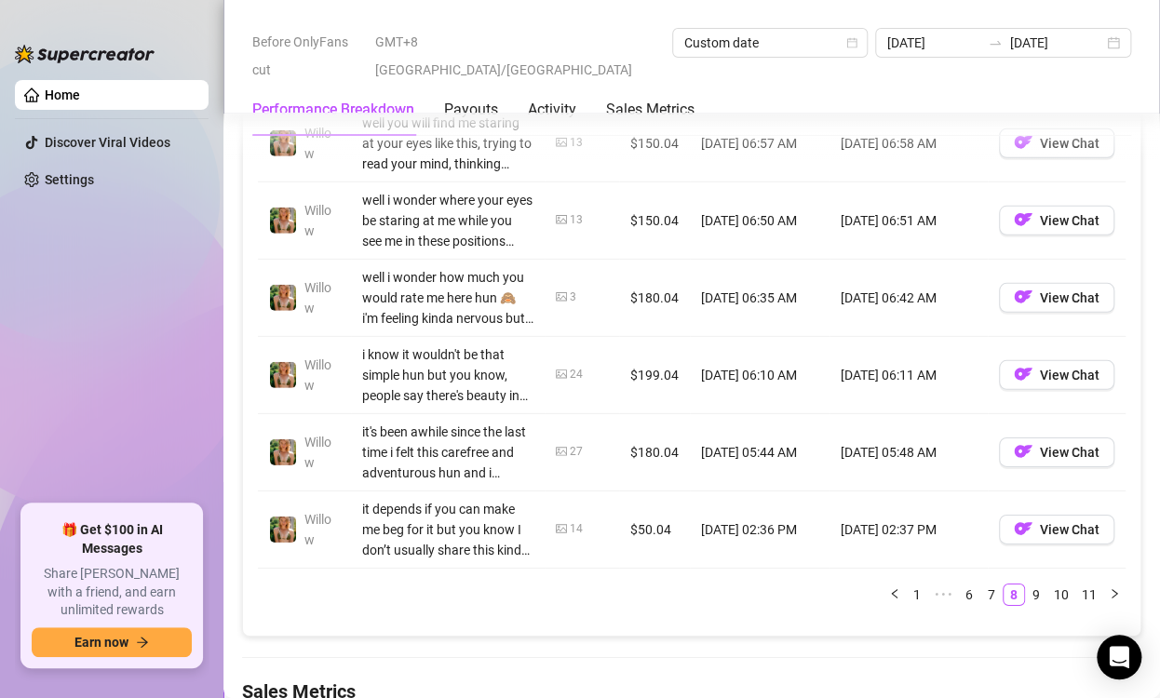
scroll to position [2300, 0]
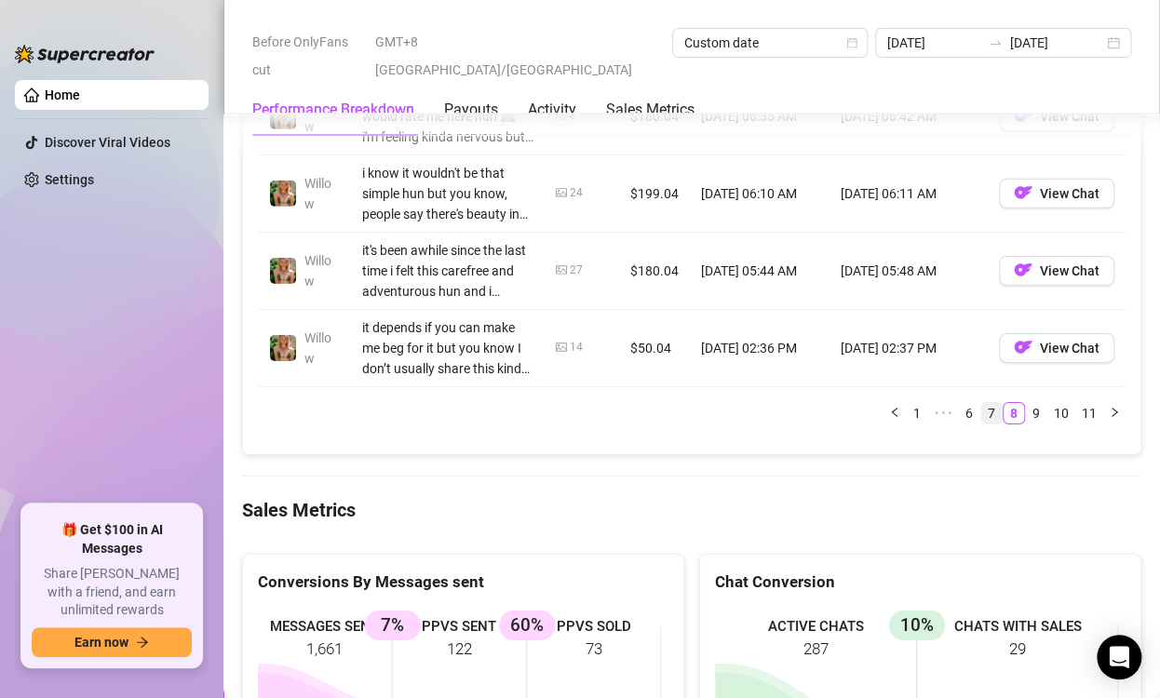
click at [981, 424] on link "7" at bounding box center [991, 413] width 20 height 20
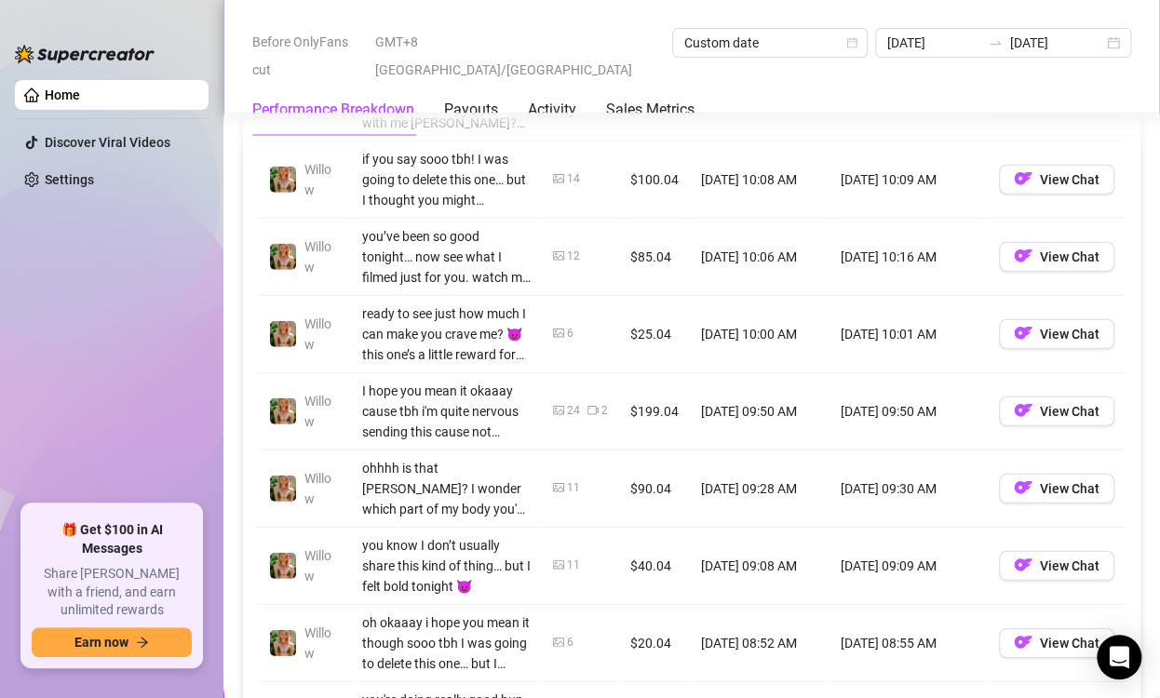
scroll to position [2114, 0]
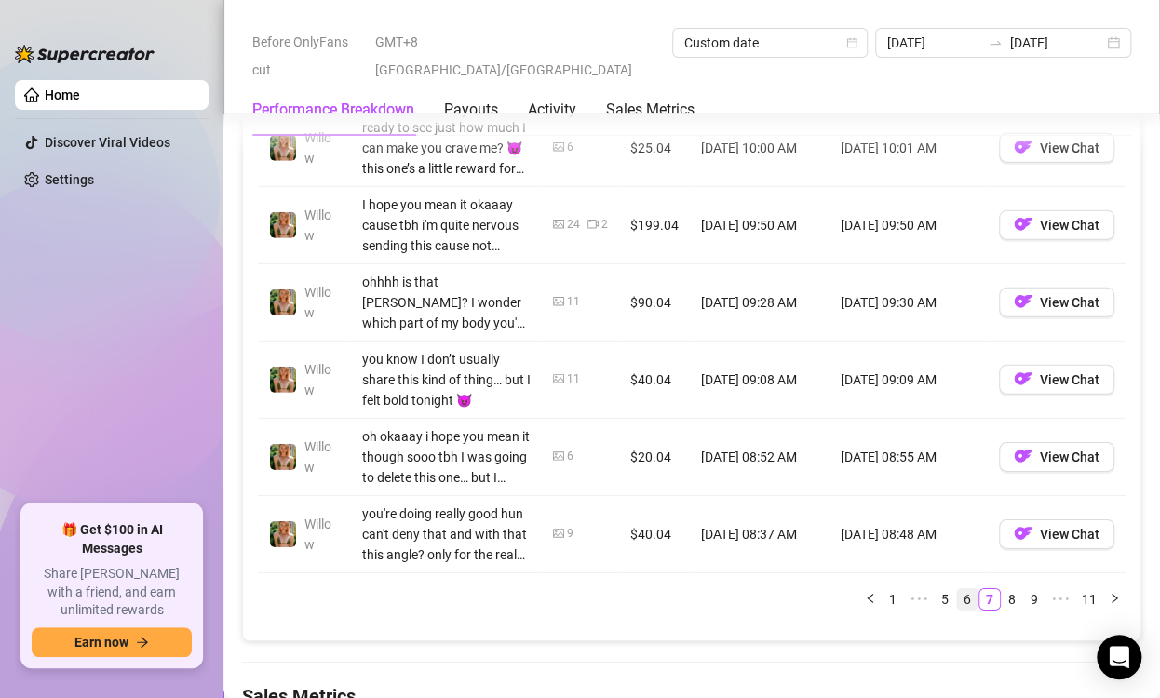
click at [957, 610] on link "6" at bounding box center [967, 599] width 20 height 20
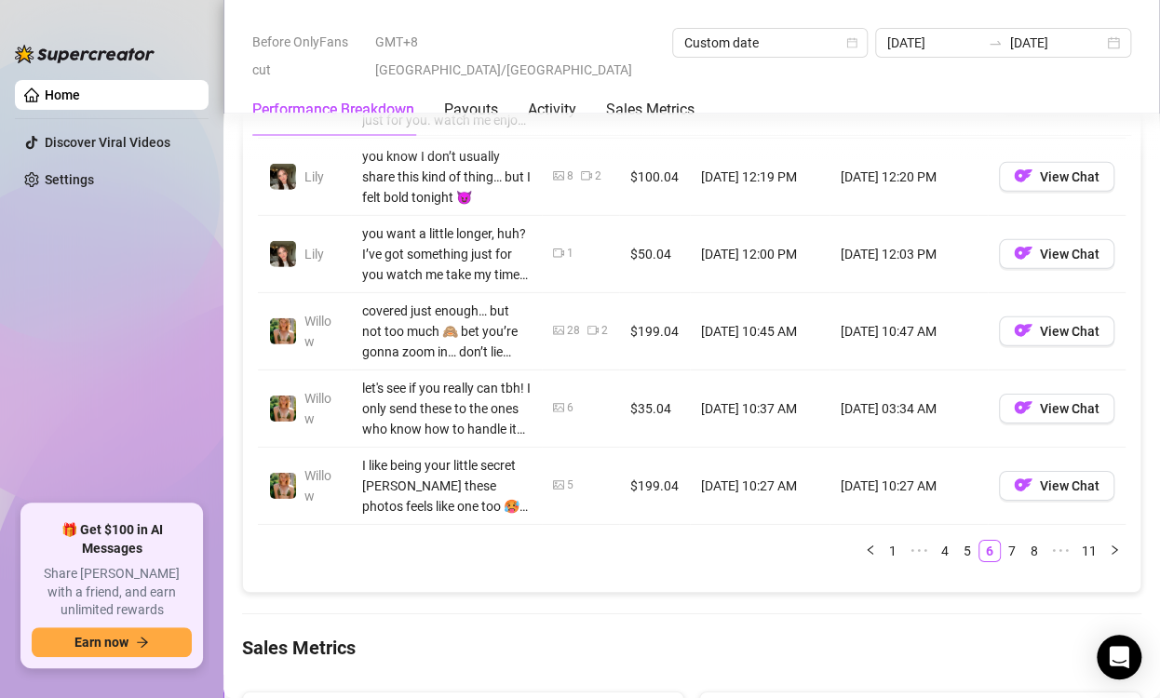
scroll to position [2207, 0]
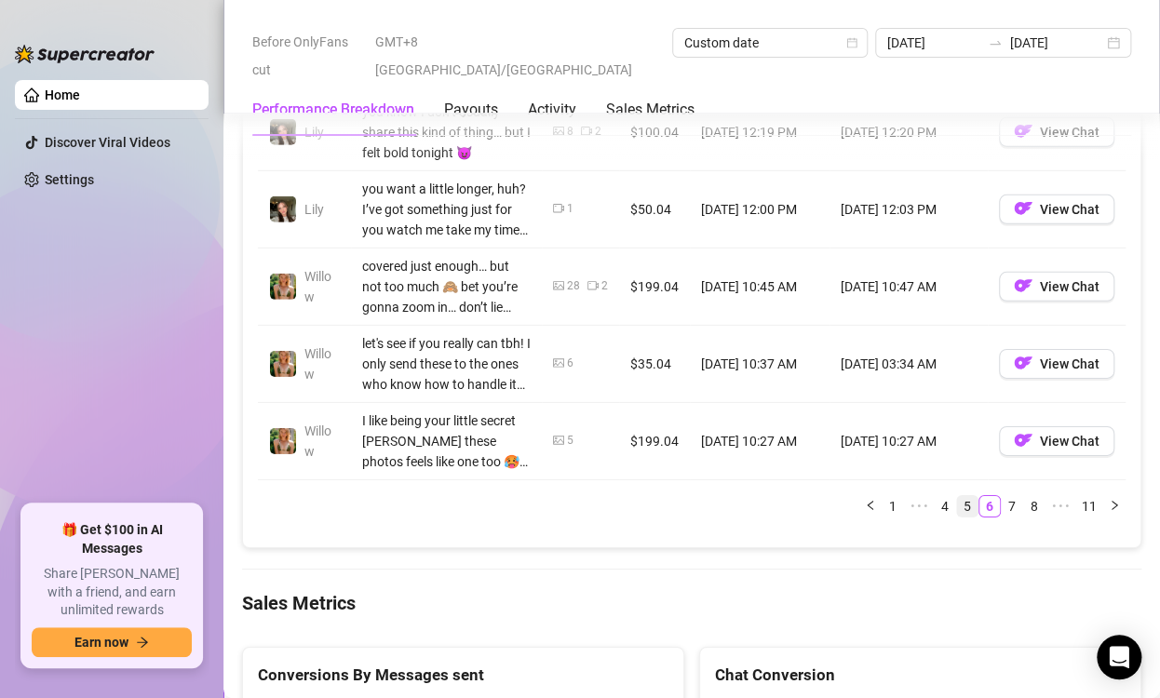
click at [957, 517] on link "5" at bounding box center [967, 506] width 20 height 20
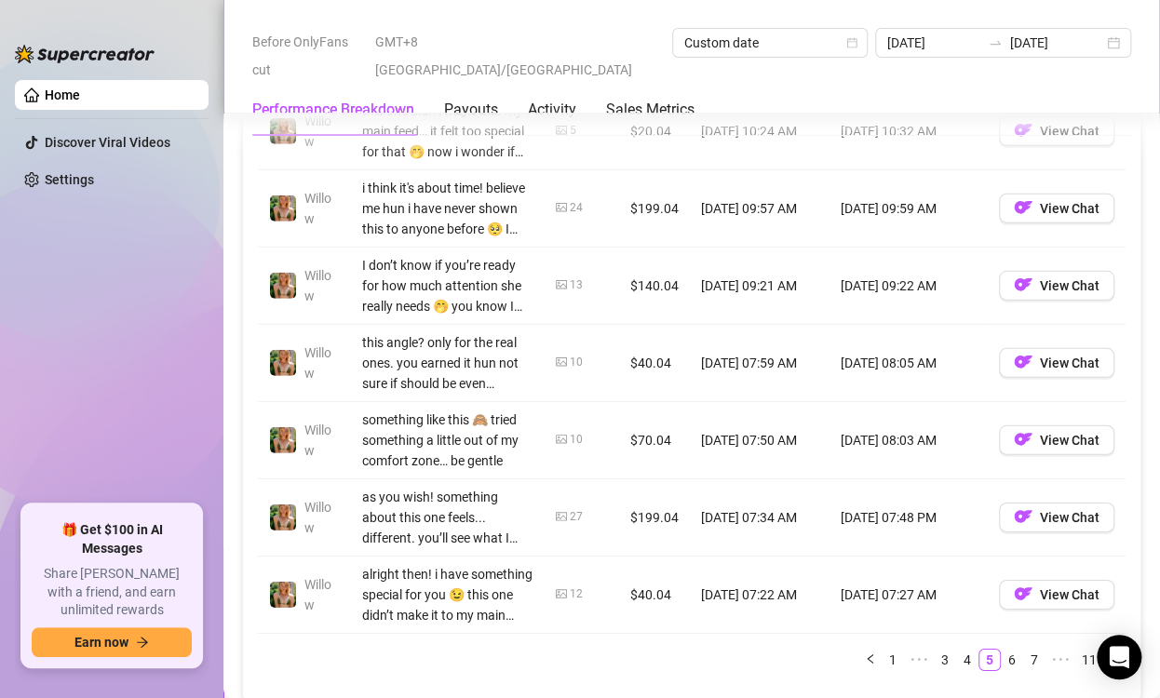
scroll to position [2300, 0]
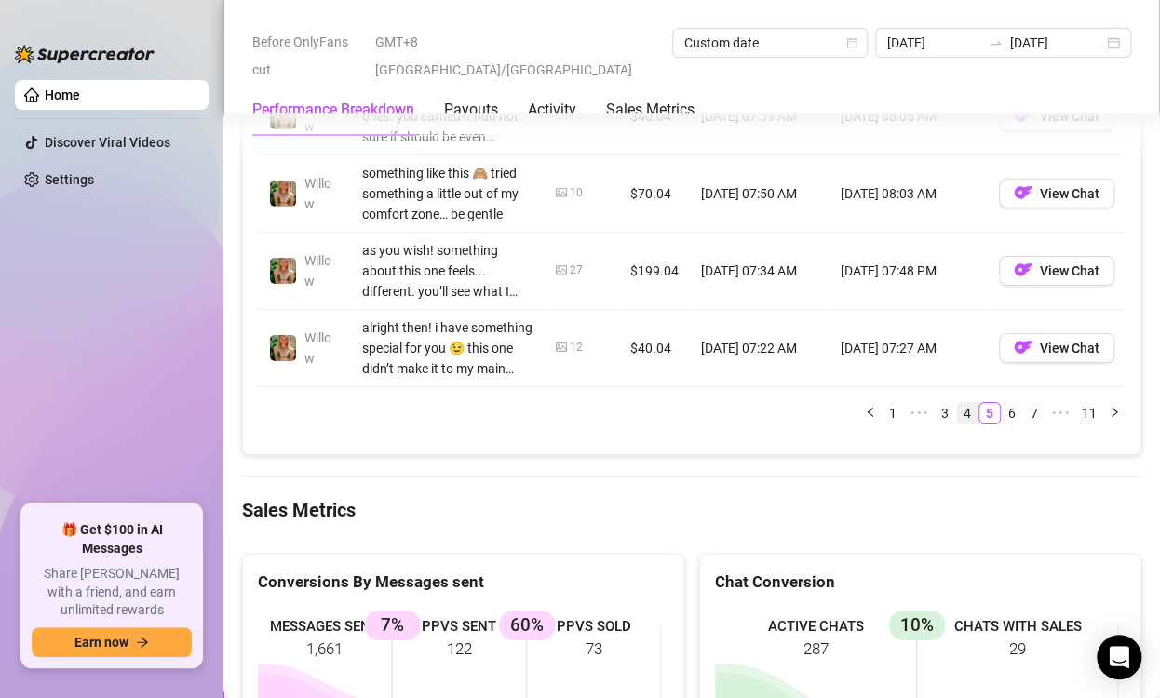
click at [957, 424] on link "4" at bounding box center [967, 413] width 20 height 20
click at [957, 424] on link "3" at bounding box center [967, 413] width 20 height 20
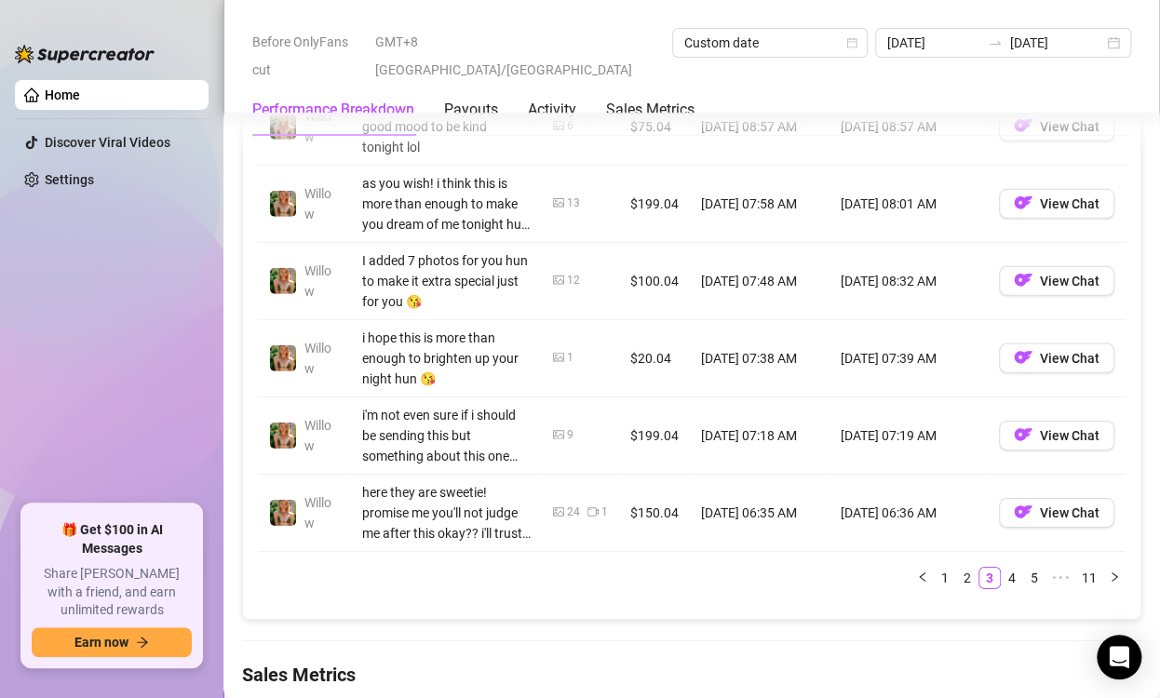
scroll to position [2207, 0]
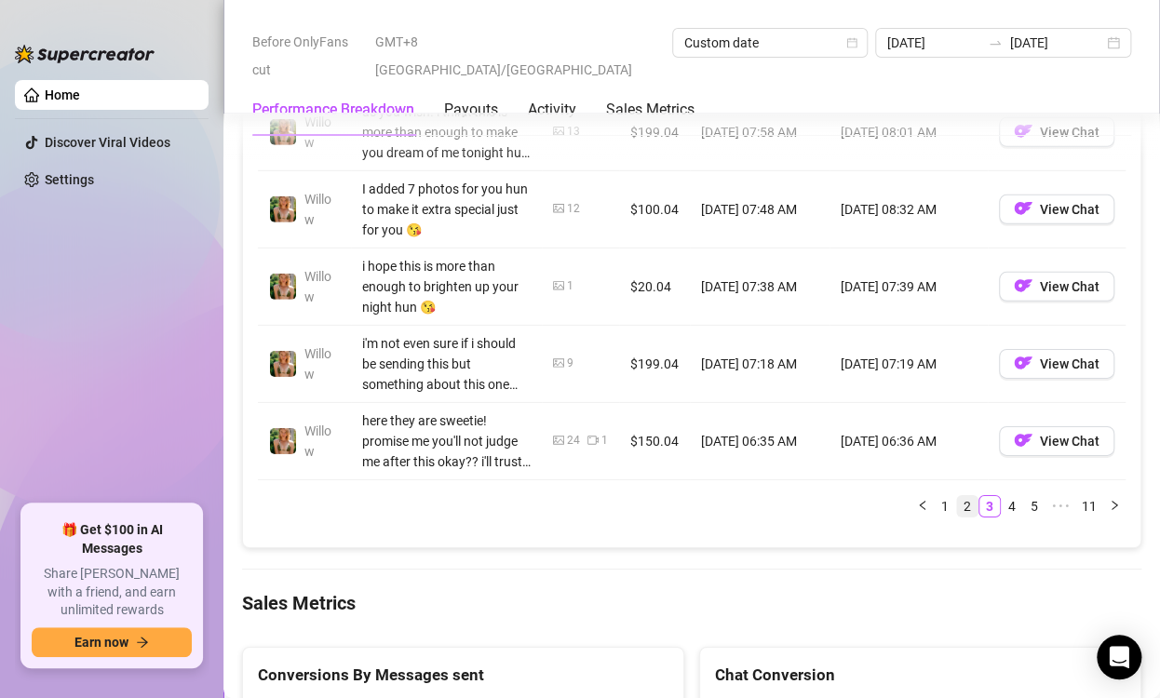
click at [958, 517] on link "2" at bounding box center [967, 506] width 20 height 20
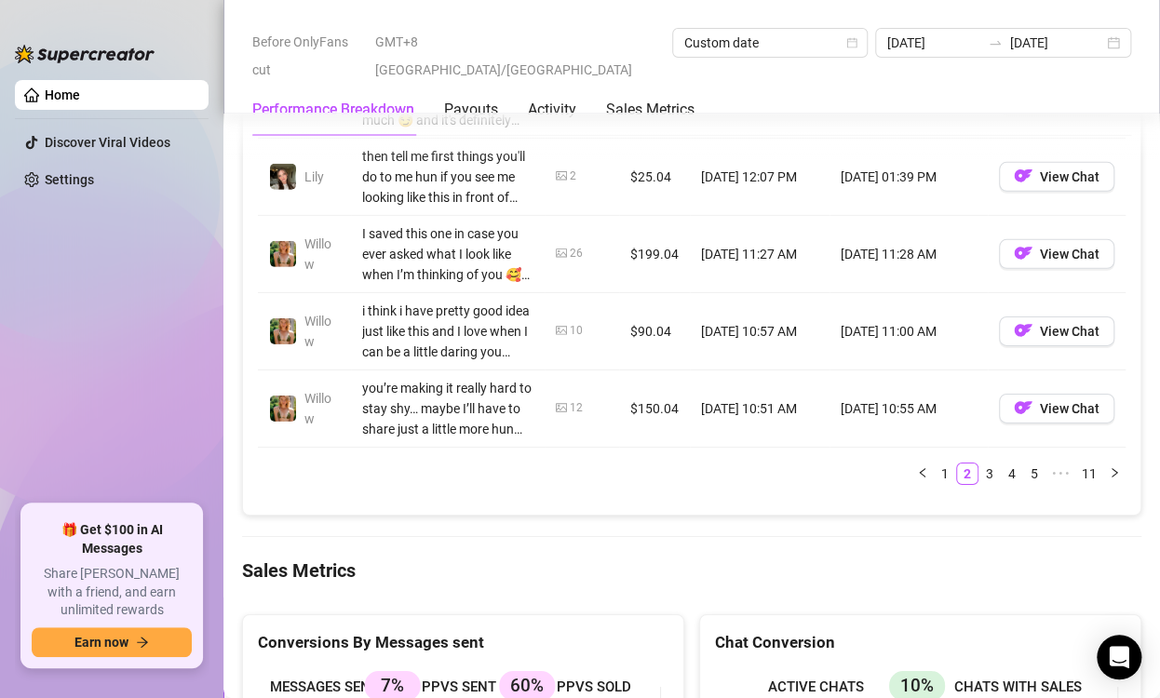
scroll to position [2393, 0]
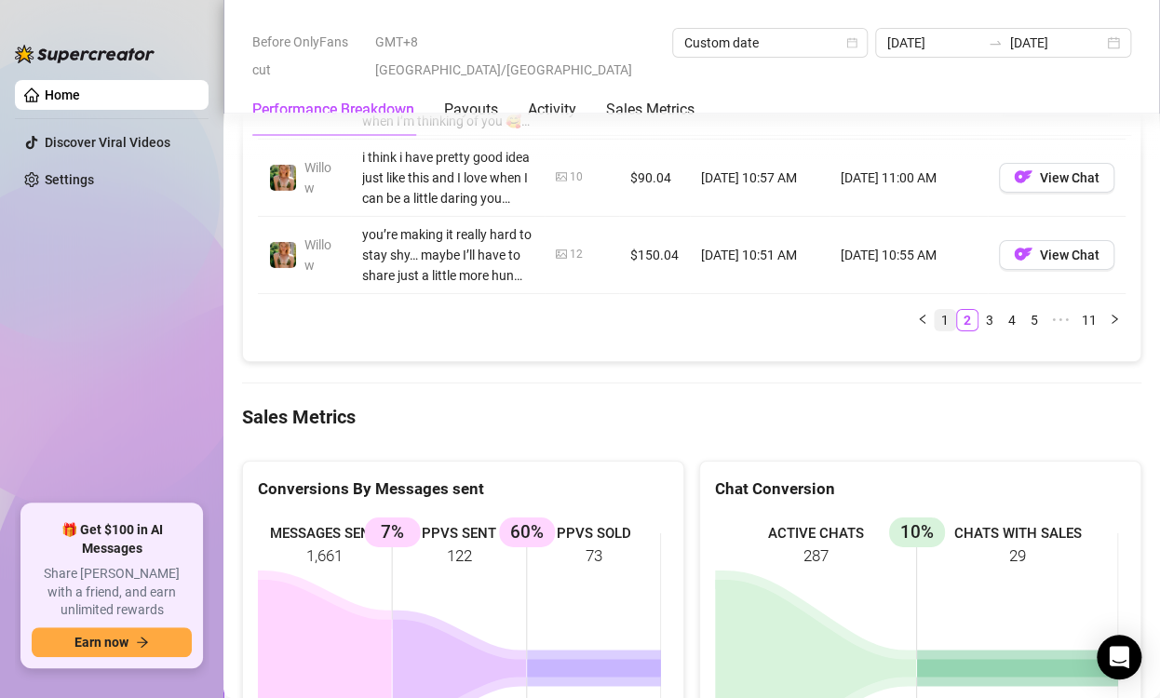
click at [935, 328] on link "1" at bounding box center [945, 320] width 20 height 20
click at [213, 341] on aside "Home Discover Viral Videos Settings 🎁 Get $100 in AI Messages Share [PERSON_NAM…" at bounding box center [111, 349] width 223 height 698
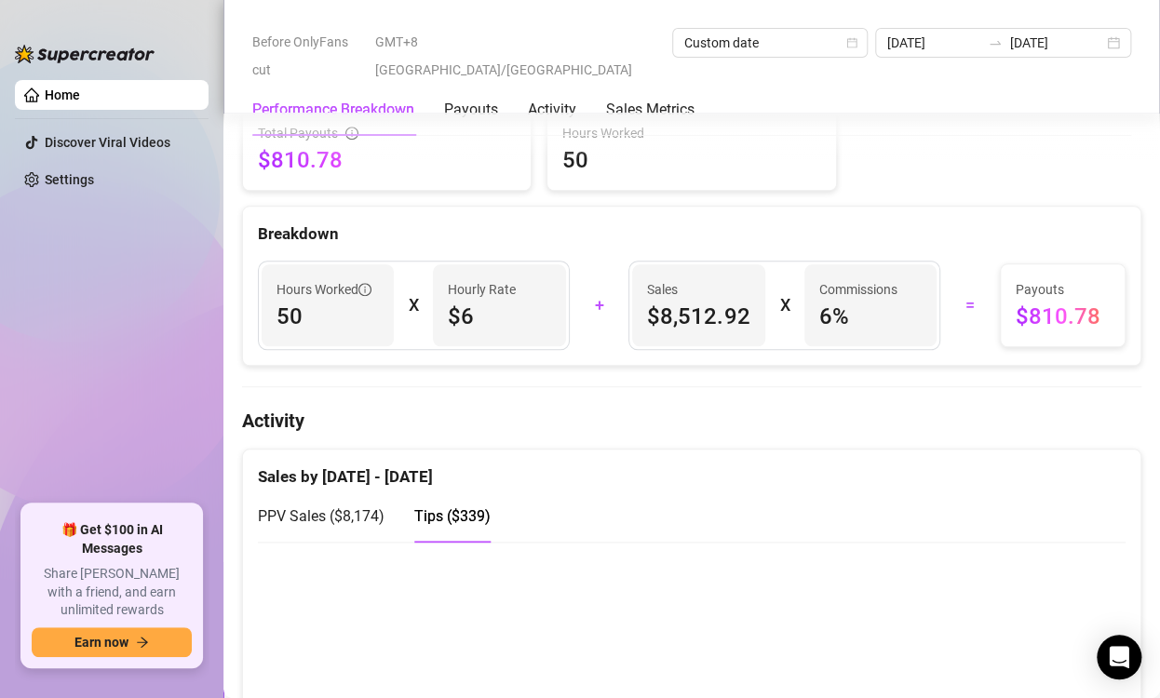
scroll to position [372, 0]
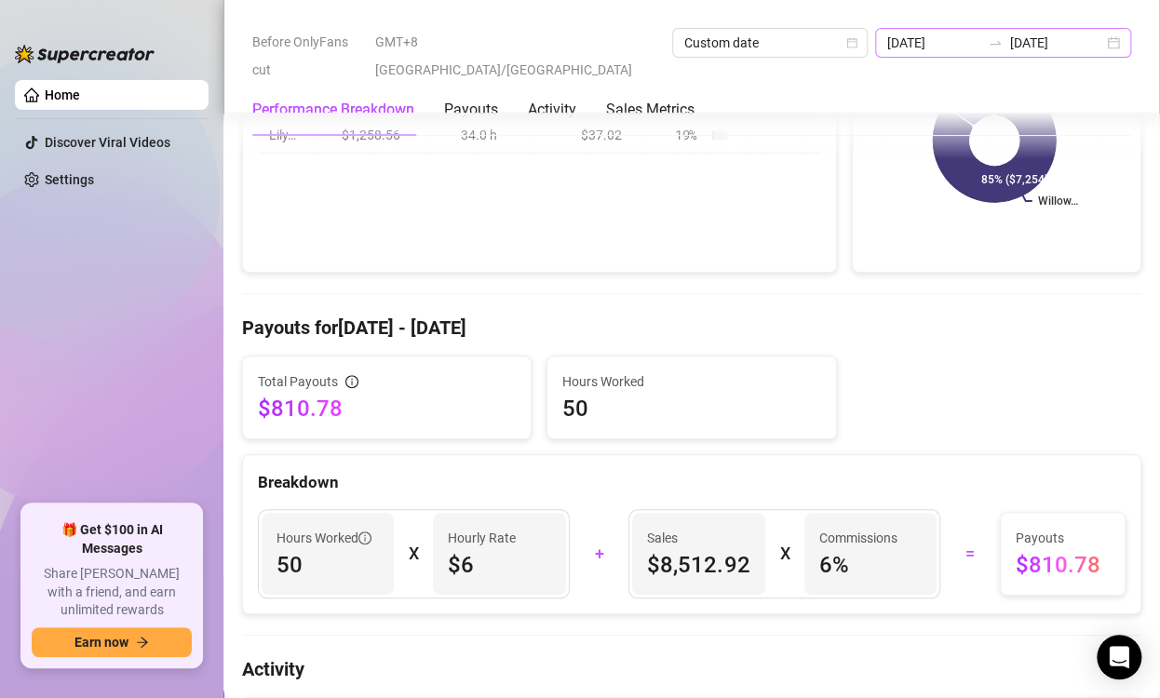
click at [952, 48] on div "[DATE] [DATE]" at bounding box center [1003, 43] width 256 height 30
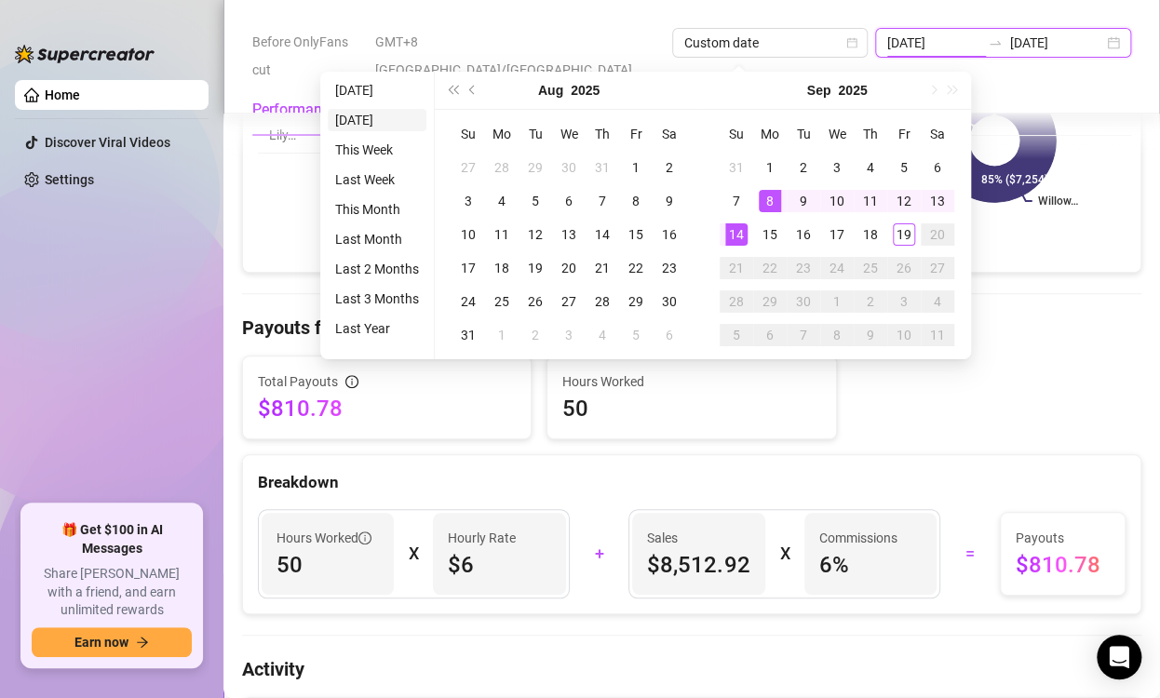
type input "[DATE]"
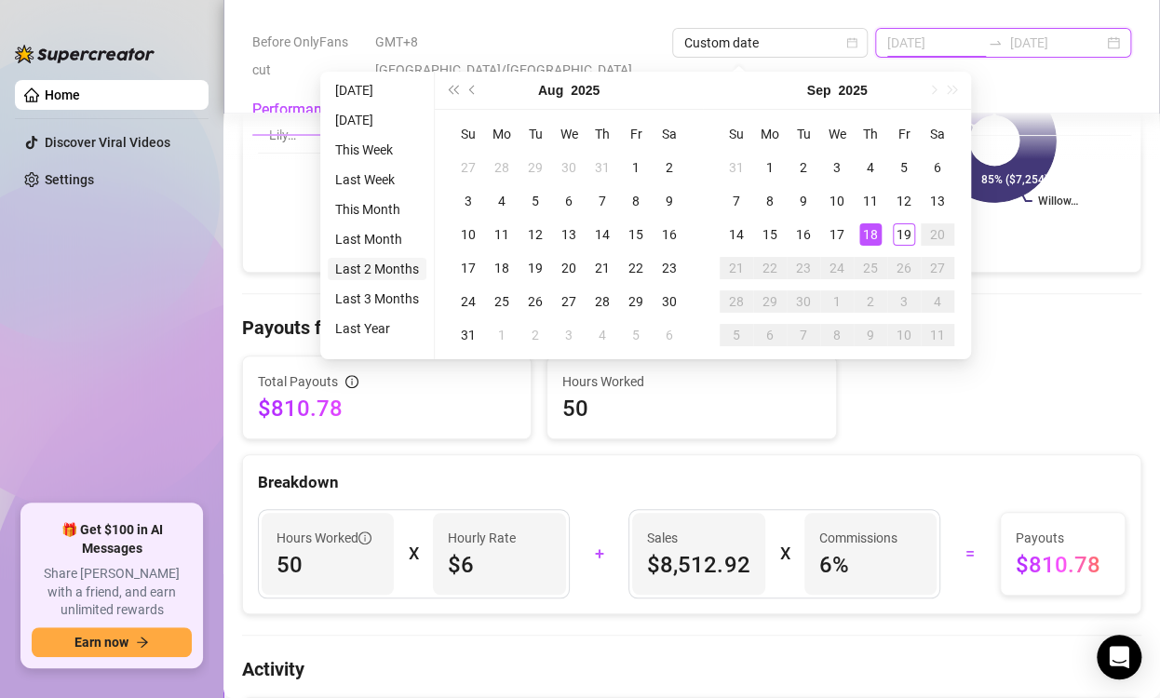
type input "[DATE]"
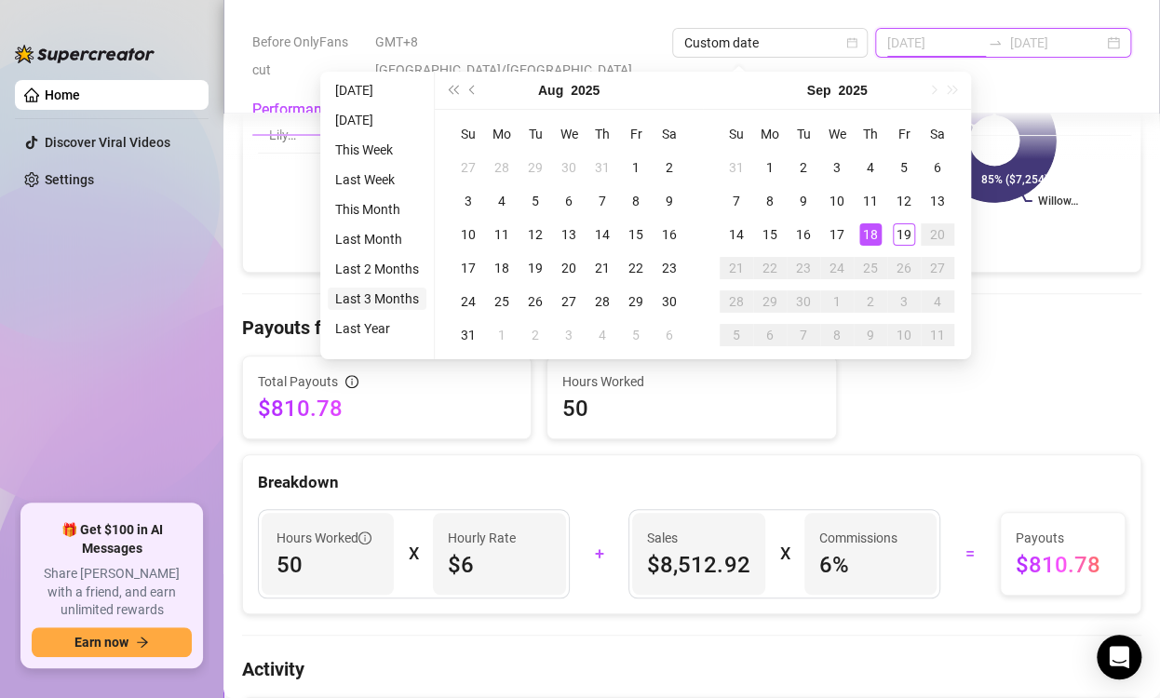
type input "[DATE]"
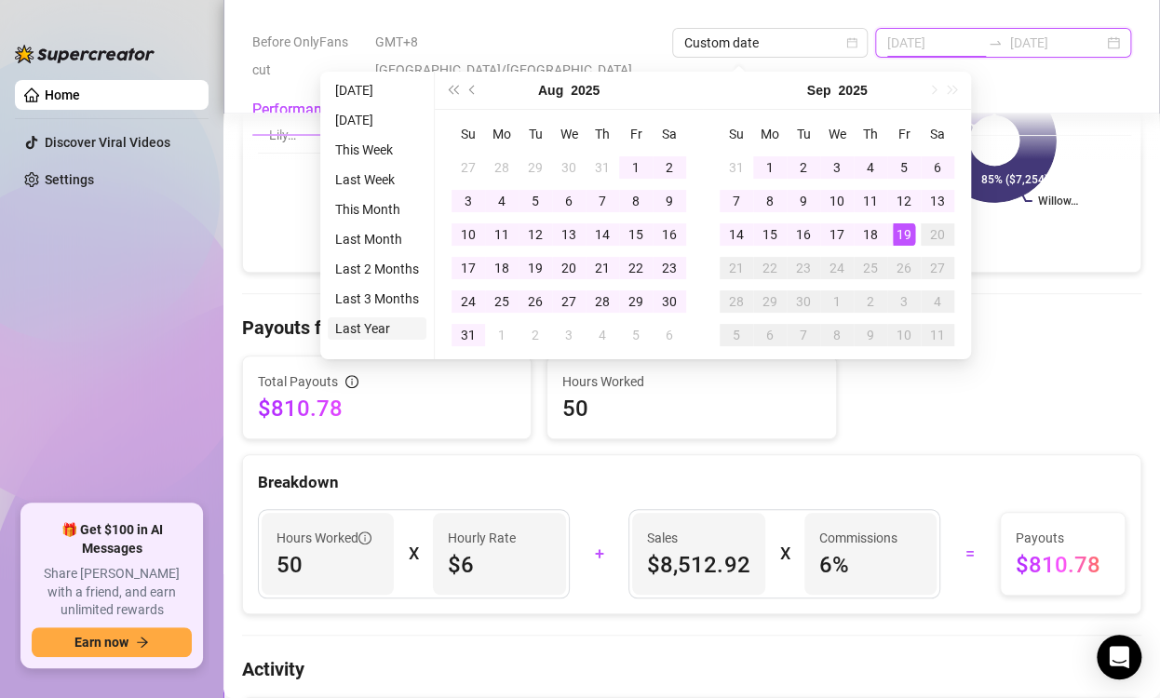
type input "[DATE]"
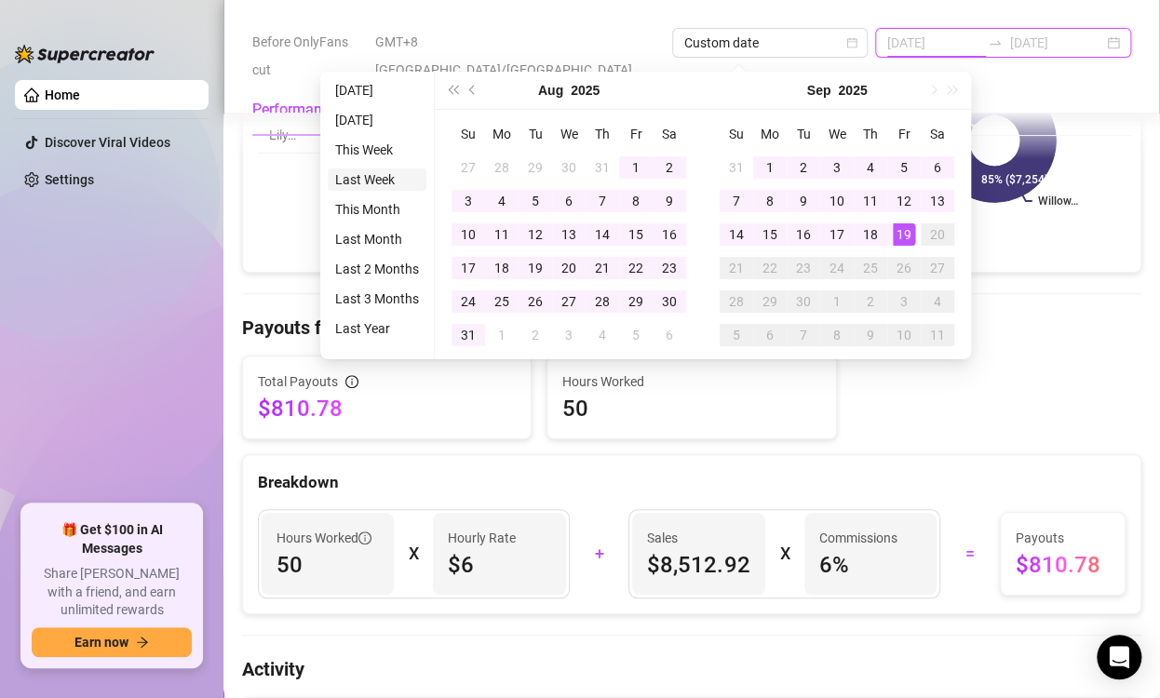
type input "[DATE]"
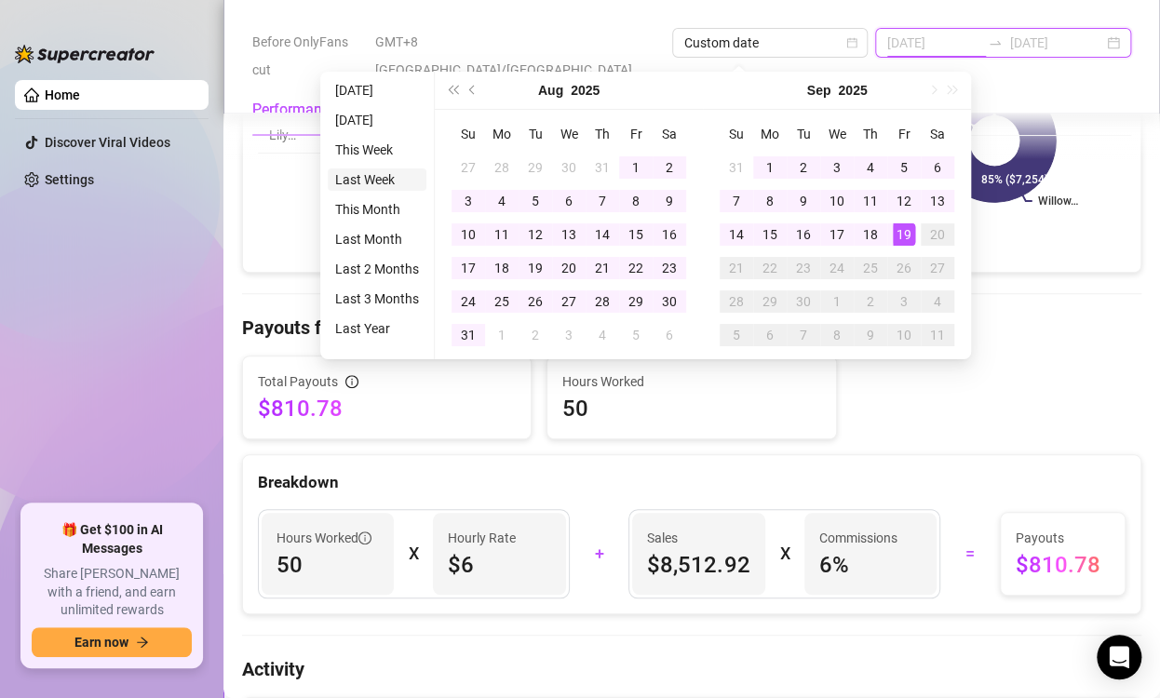
type input "[DATE]"
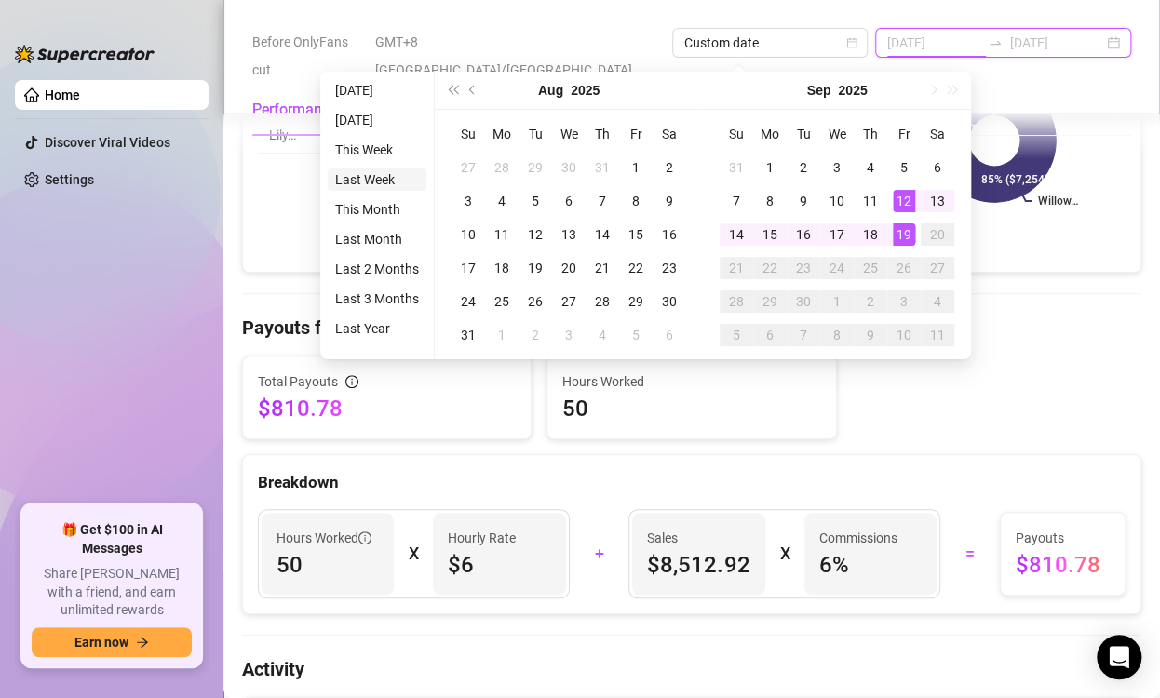
type input "[DATE]"
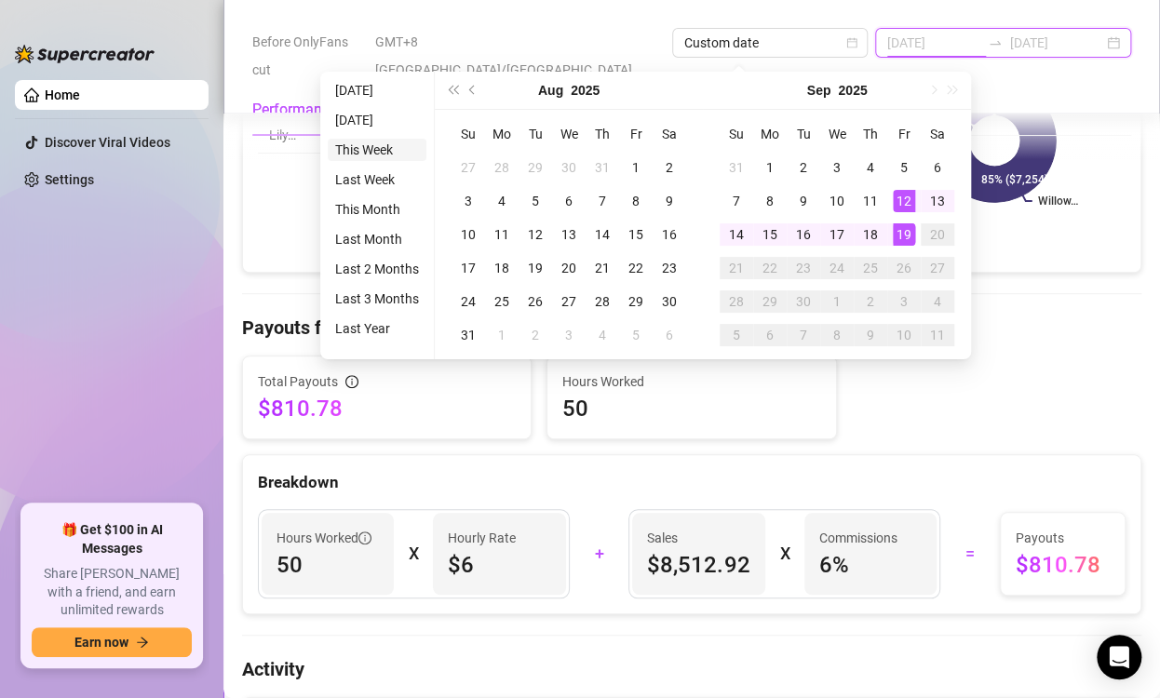
type input "[DATE]"
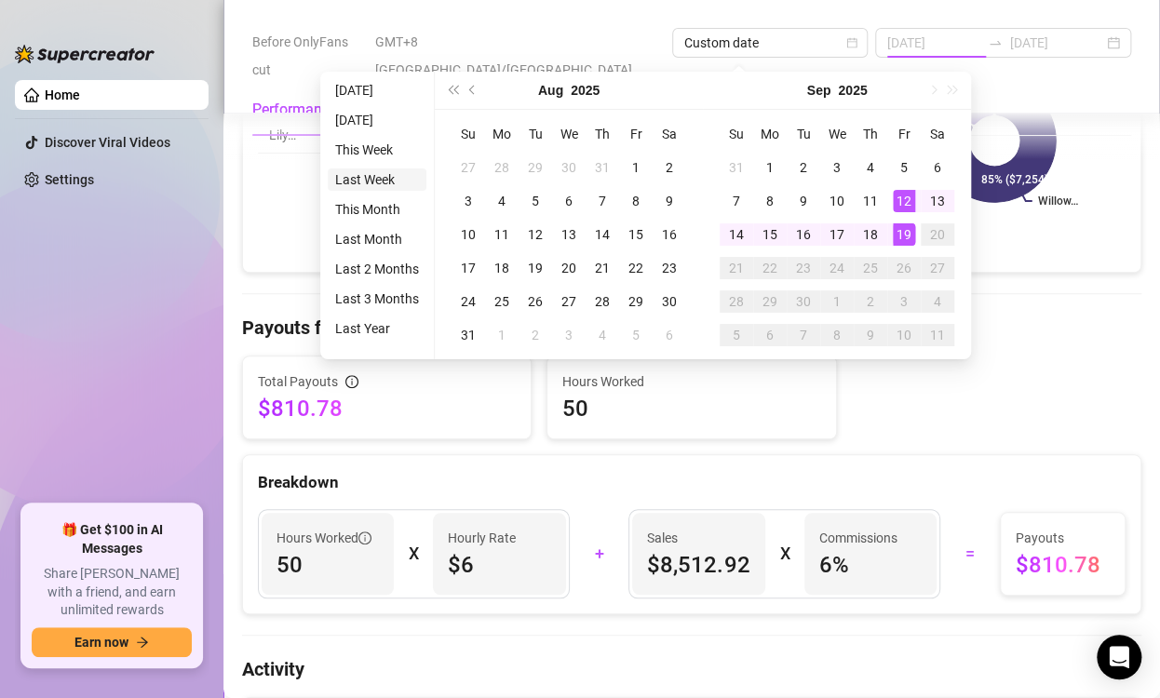
click at [369, 183] on li "Last Week" at bounding box center [377, 179] width 99 height 22
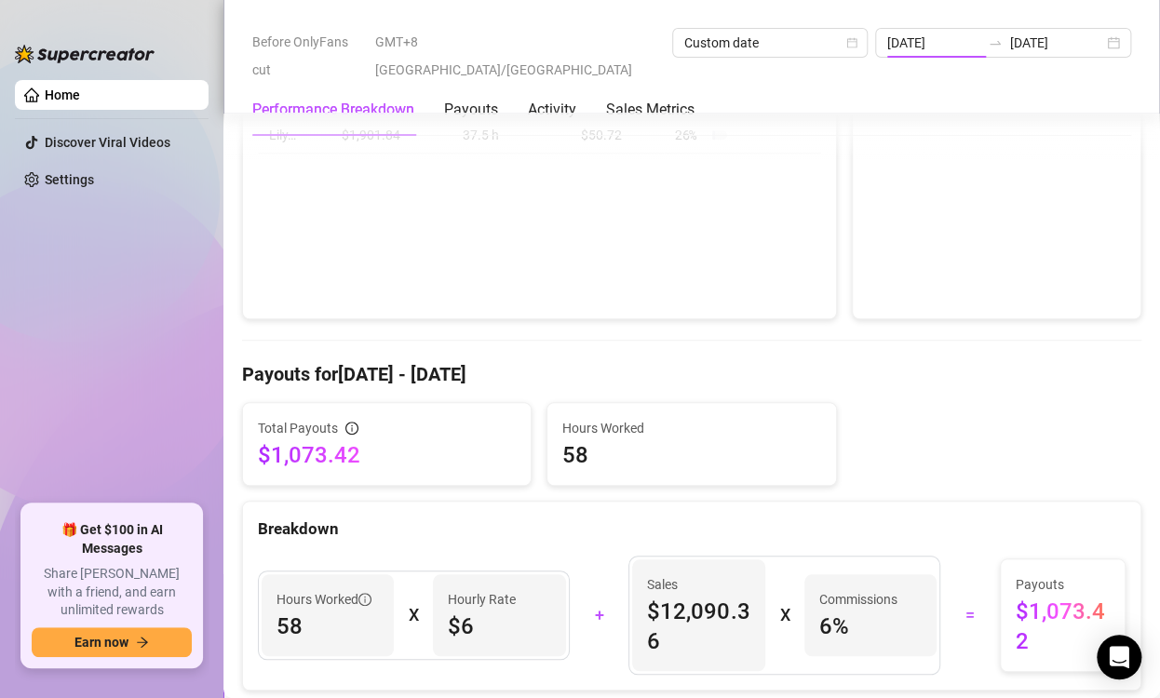
type input "[DATE]"
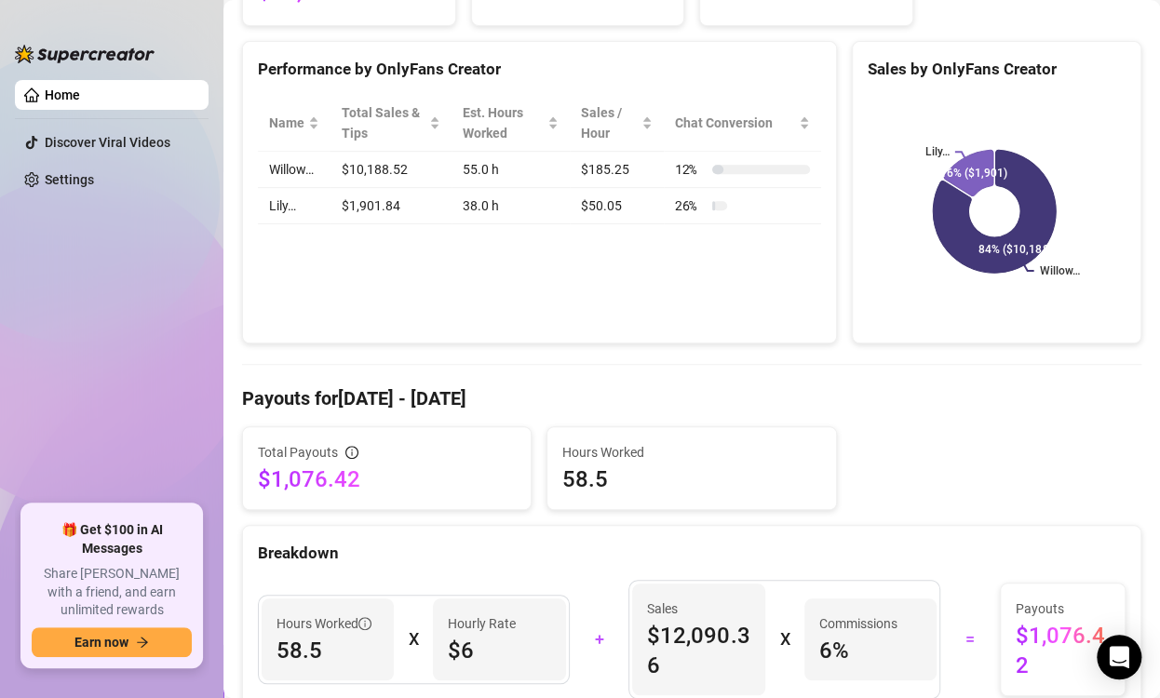
scroll to position [465, 0]
